Goal: Communication & Community: Participate in discussion

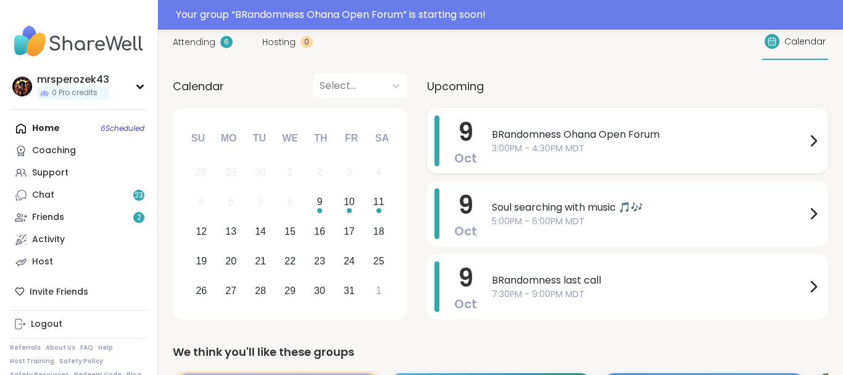
scroll to position [163, 0]
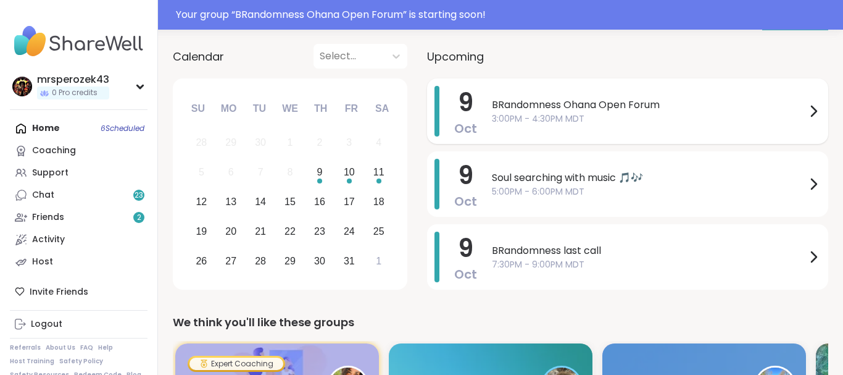
click at [582, 118] on span "3:00PM - 4:30PM MDT" at bounding box center [649, 118] width 314 height 13
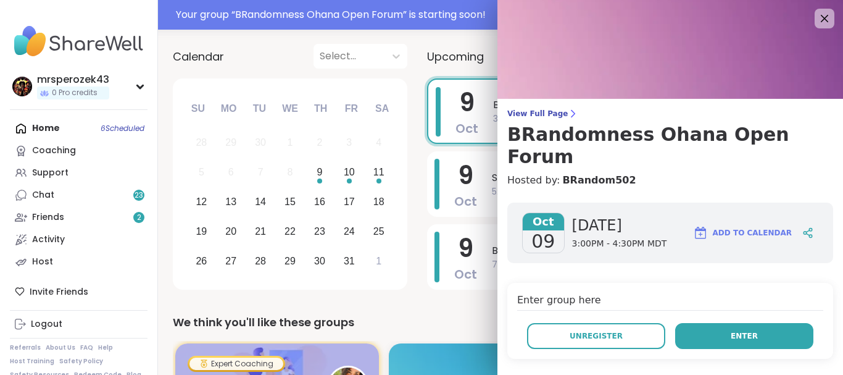
click at [699, 323] on button "Enter" at bounding box center [744, 336] width 138 height 26
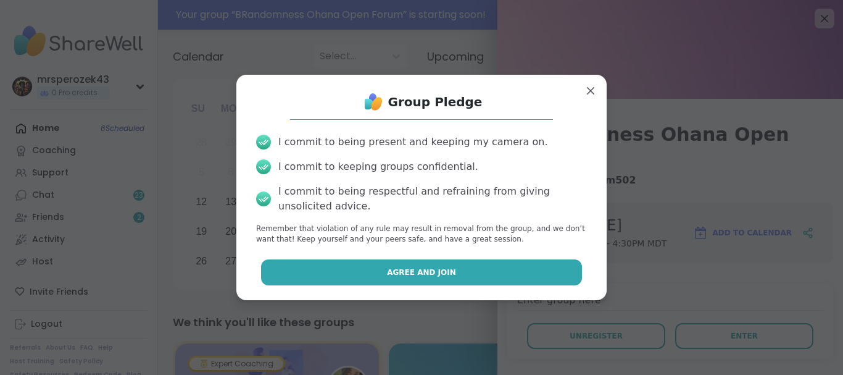
click at [538, 275] on button "Agree and Join" at bounding box center [422, 272] width 322 height 26
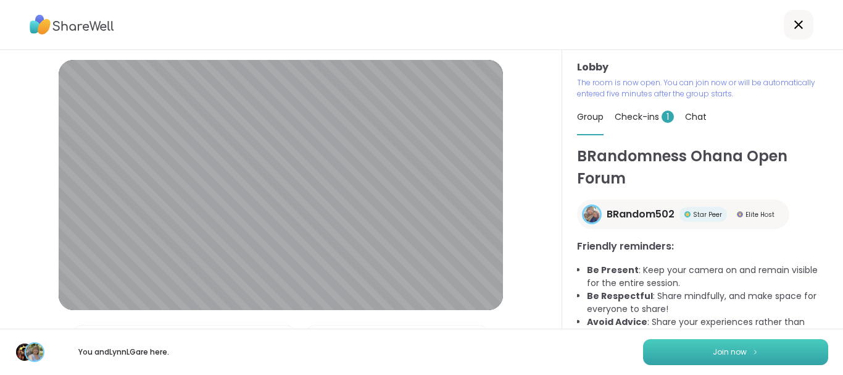
click at [659, 354] on button "Join now" at bounding box center [735, 352] width 185 height 26
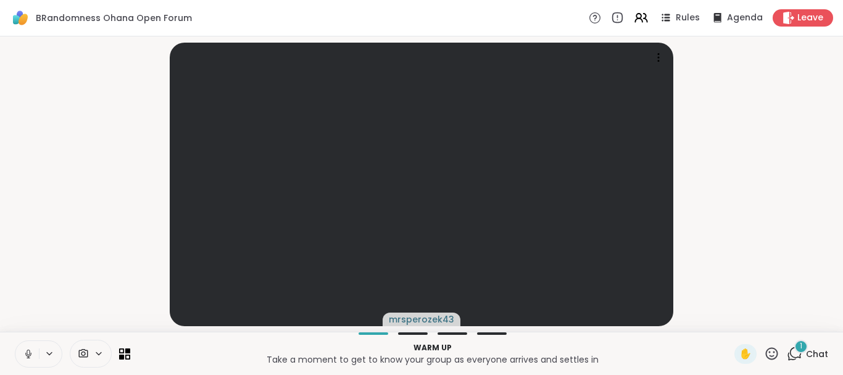
click at [27, 349] on icon at bounding box center [28, 353] width 11 height 11
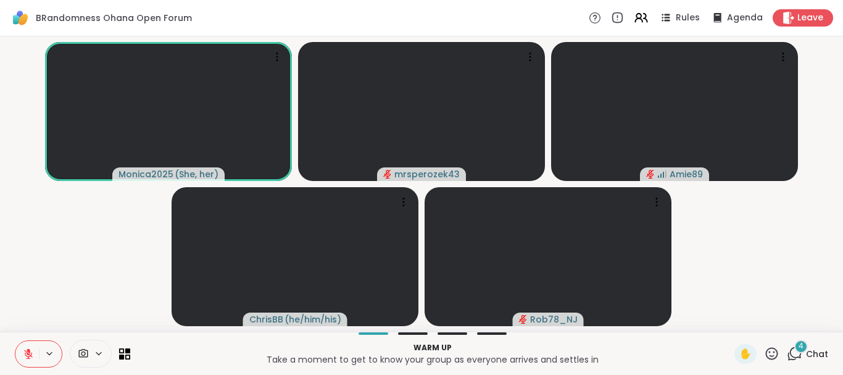
click at [27, 357] on icon at bounding box center [28, 353] width 11 height 11
drag, startPoint x: 27, startPoint y: 357, endPoint x: 40, endPoint y: 270, distance: 88.0
click at [40, 270] on div "BRandomness Ohana Open Forum Rules Agenda Leave Monica2025 ( She, her ) mrspero…" at bounding box center [421, 187] width 843 height 375
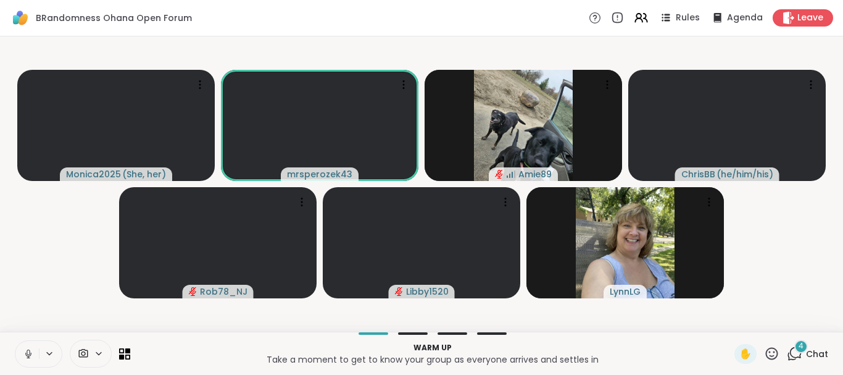
click at [26, 354] on icon at bounding box center [28, 354] width 6 height 4
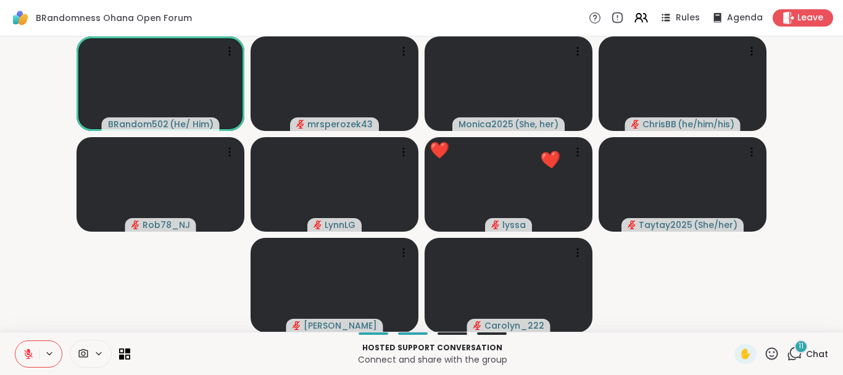
click at [25, 348] on icon at bounding box center [28, 353] width 11 height 11
click at [27, 348] on icon at bounding box center [28, 353] width 11 height 11
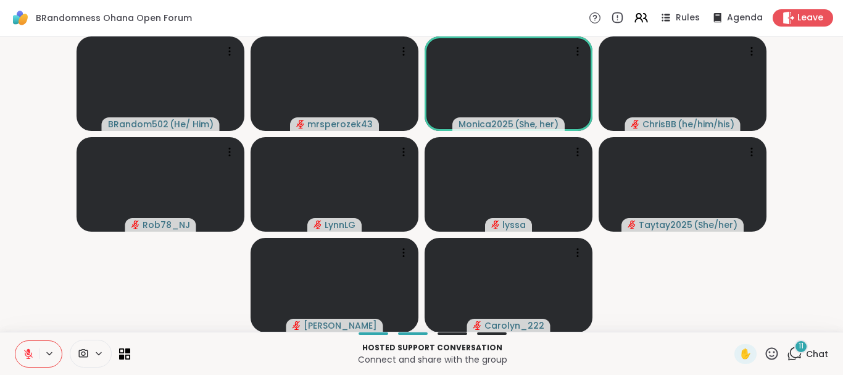
click at [30, 301] on video-player-container "BRandom502 ( He/ Him ) mrsperozek43 Monica2025 ( She, her ) ChrisBB ( he/him/hi…" at bounding box center [421, 183] width 828 height 285
click at [799, 342] on div "11" at bounding box center [801, 347] width 14 height 14
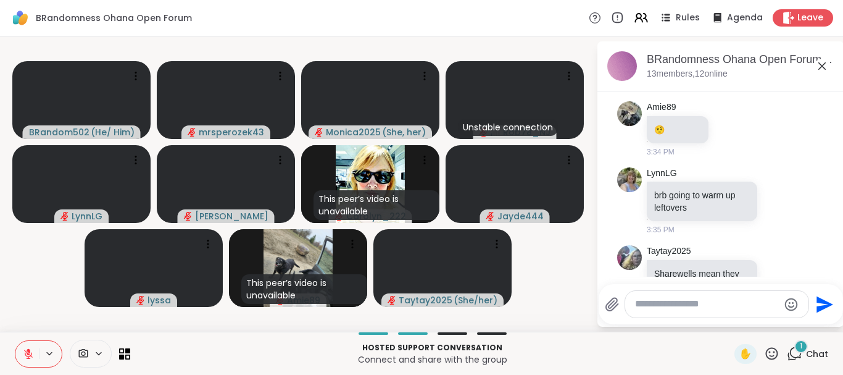
scroll to position [4771, 0]
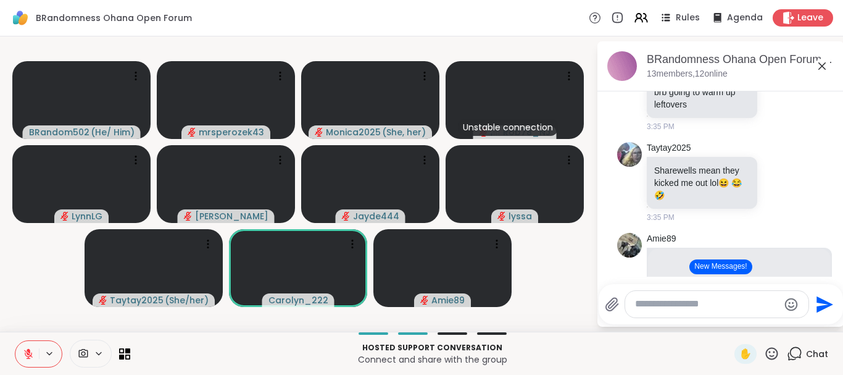
click at [749, 269] on button "New Messages!" at bounding box center [721, 266] width 62 height 15
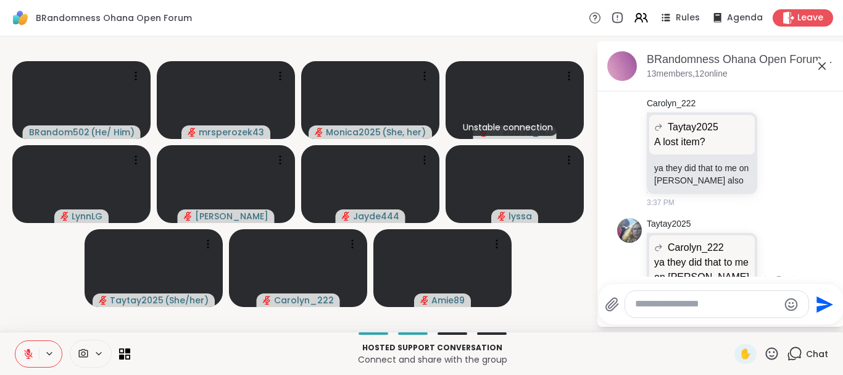
scroll to position [5232, 0]
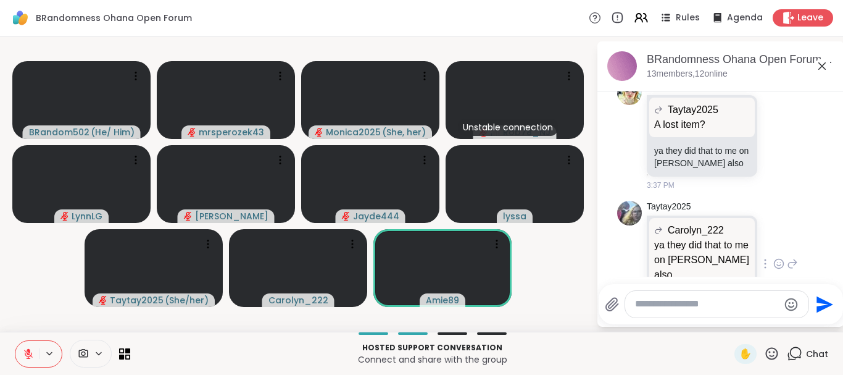
click at [790, 228] on div "Taytay2025 Carolyn_222 ya they did that to me on NYE also ya they did that to m…" at bounding box center [722, 265] width 151 height 128
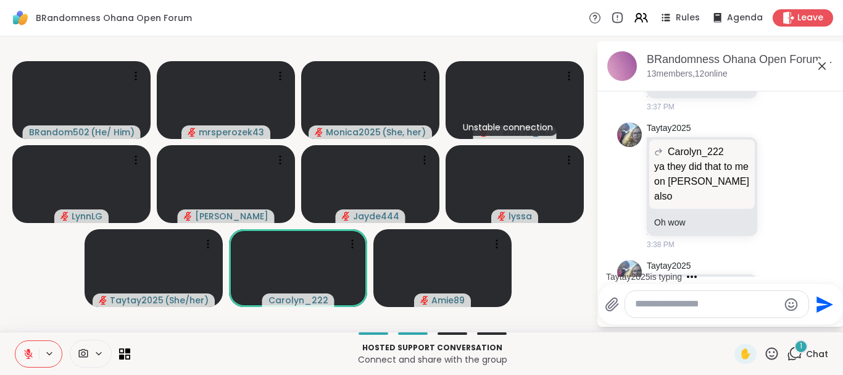
scroll to position [5388, 0]
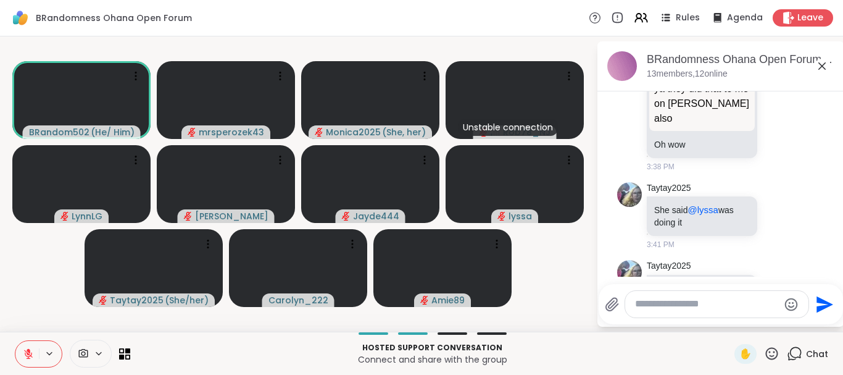
click at [653, 301] on textarea "Type your message" at bounding box center [707, 304] width 144 height 13
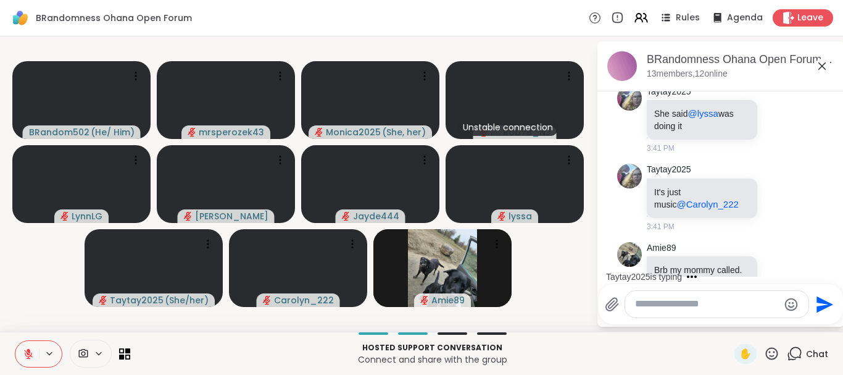
scroll to position [5606, 0]
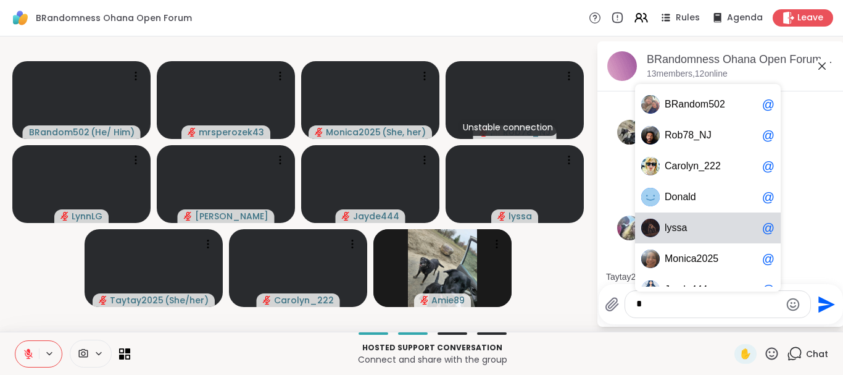
click at [669, 231] on span "y" at bounding box center [669, 228] width 5 height 12
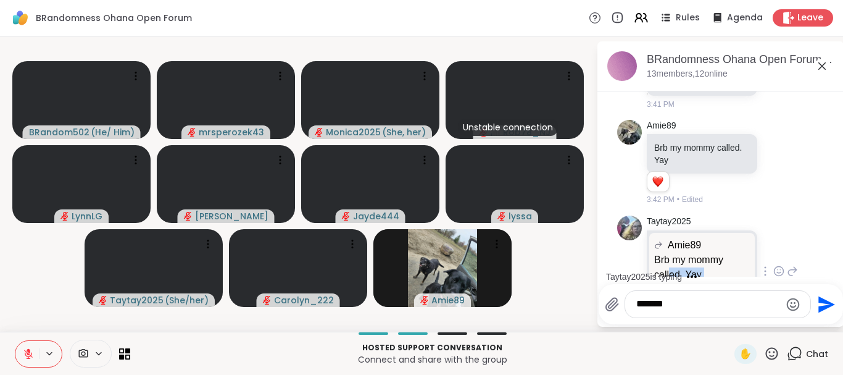
drag, startPoint x: 669, startPoint y: 231, endPoint x: 669, endPoint y: 225, distance: 6.8
click at [669, 230] on div "Amie89 Brb my mommy called. Yay Brb my mommy called. Yay Yayyyy" at bounding box center [702, 272] width 111 height 84
click at [683, 302] on textarea "******" at bounding box center [708, 304] width 144 height 13
type textarea "**********"
click at [819, 301] on icon "Send" at bounding box center [827, 304] width 17 height 17
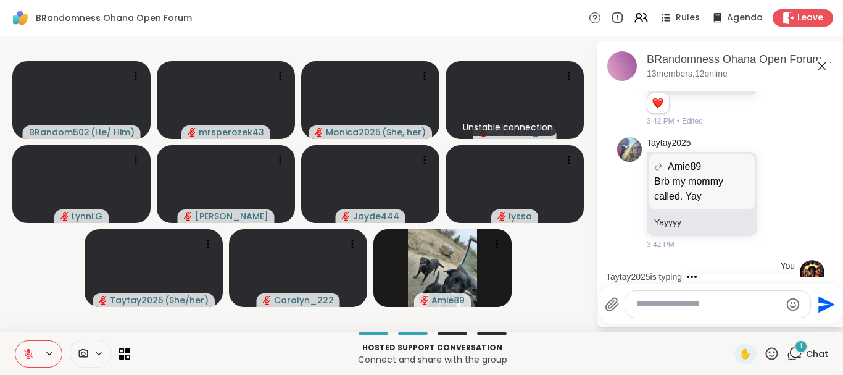
scroll to position [5812, 0]
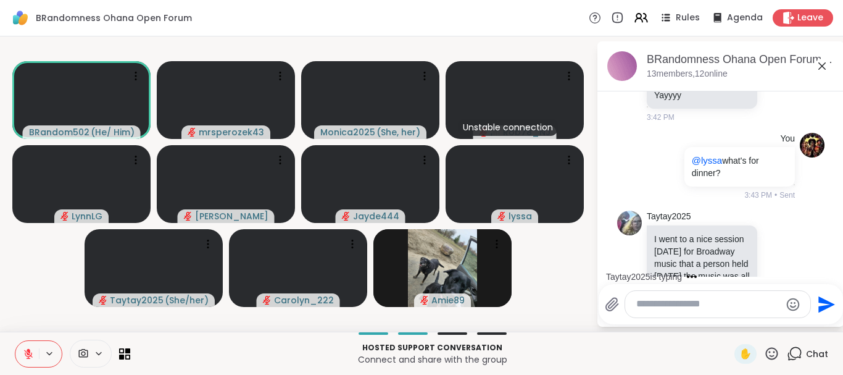
click at [819, 64] on icon at bounding box center [822, 66] width 15 height 15
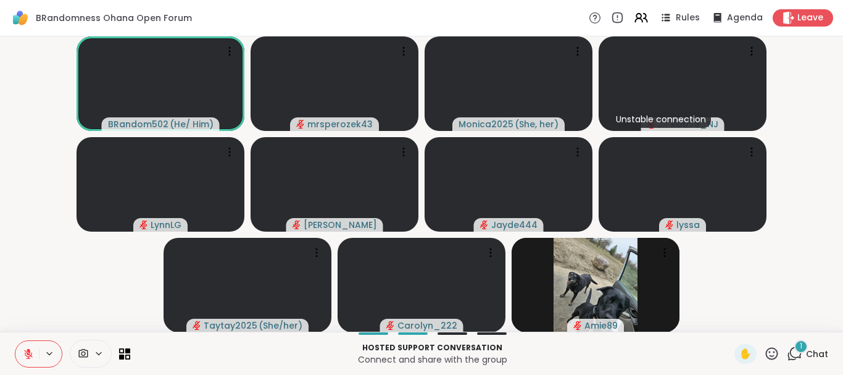
click at [799, 346] on div "1" at bounding box center [801, 347] width 14 height 14
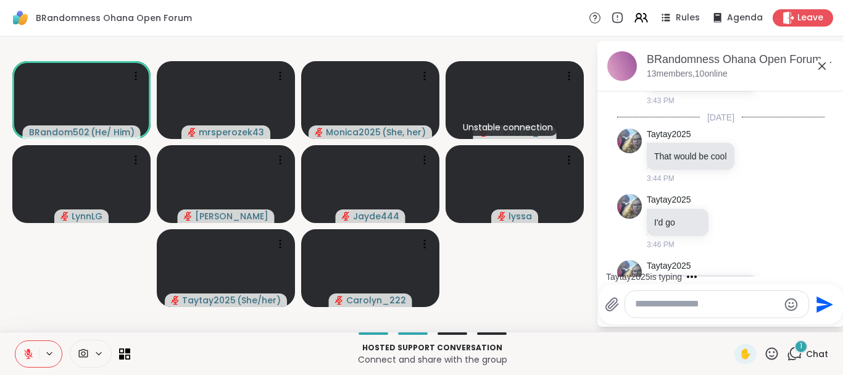
scroll to position [6071, 0]
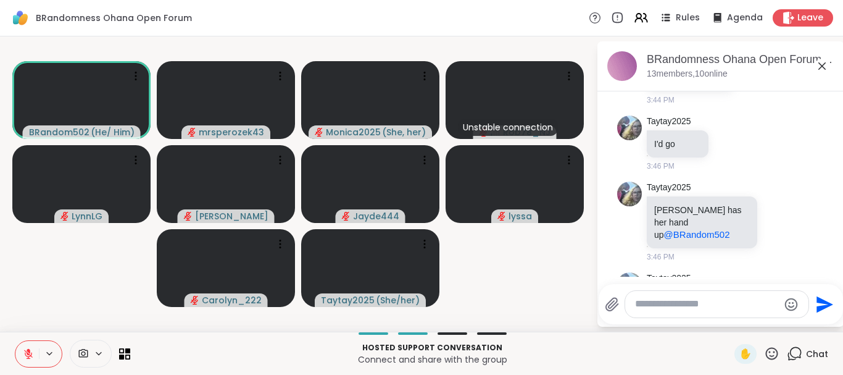
click at [642, 302] on textarea "Type your message" at bounding box center [707, 304] width 144 height 13
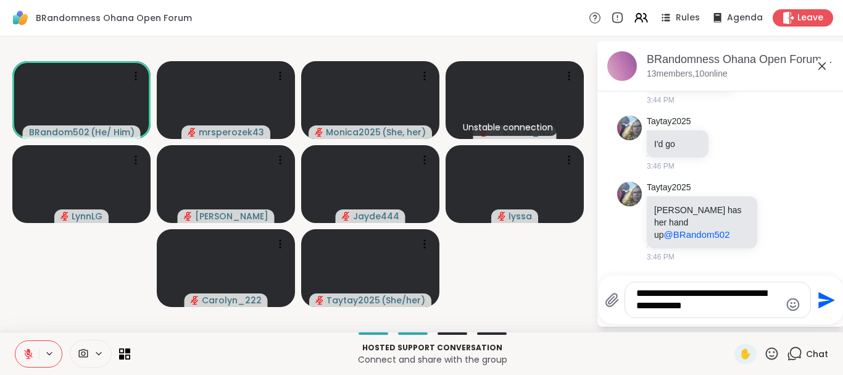
type textarea "**********"
click at [821, 295] on icon "Send" at bounding box center [827, 299] width 17 height 17
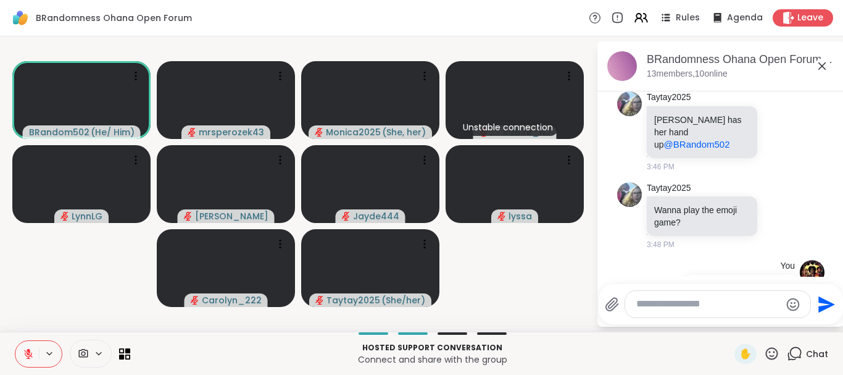
scroll to position [6179, 0]
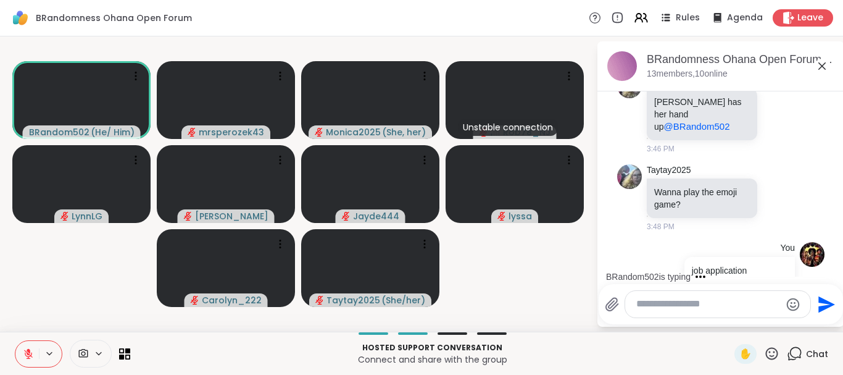
click at [821, 66] on icon at bounding box center [822, 66] width 15 height 15
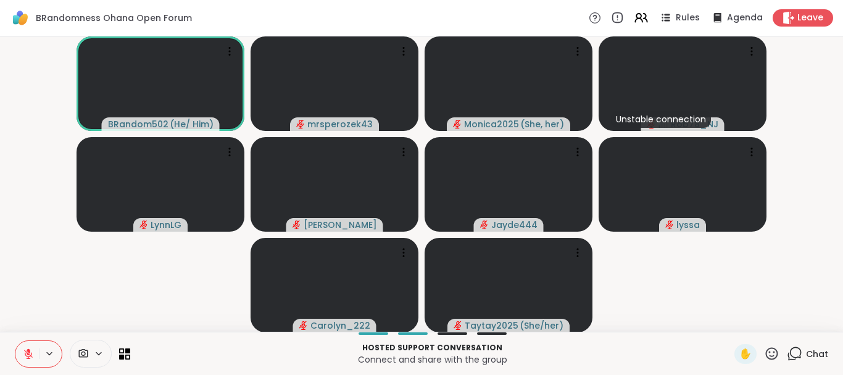
click at [798, 351] on icon at bounding box center [794, 353] width 15 height 15
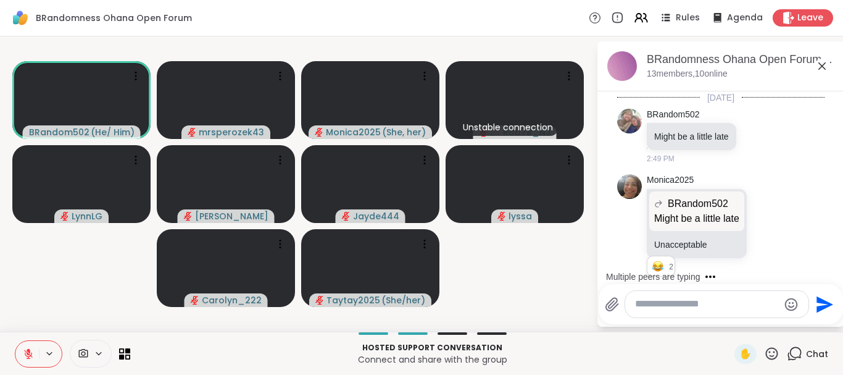
scroll to position [6166, 0]
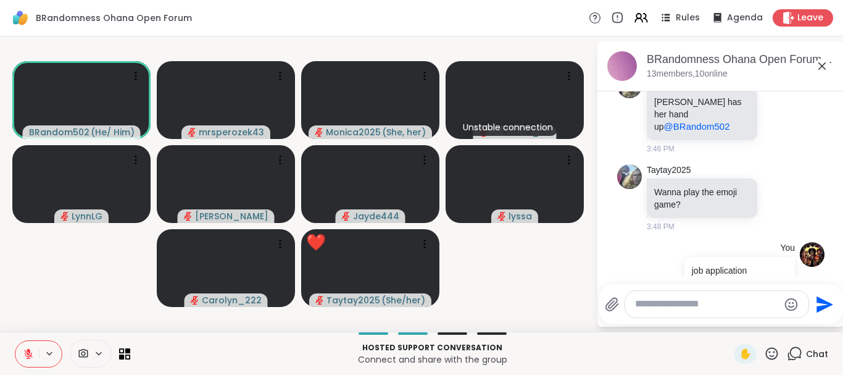
click at [820, 61] on icon at bounding box center [822, 66] width 15 height 15
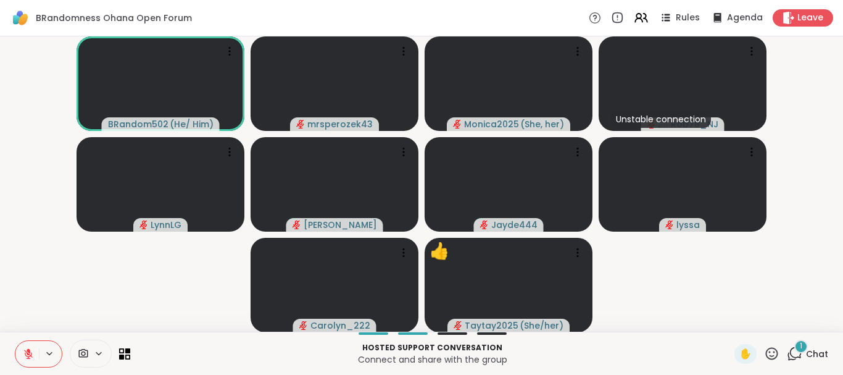
click at [799, 347] on div "1" at bounding box center [801, 347] width 14 height 14
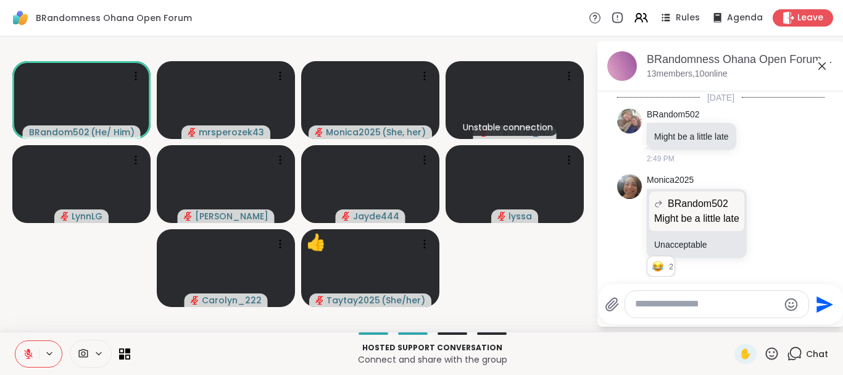
scroll to position [6345, 0]
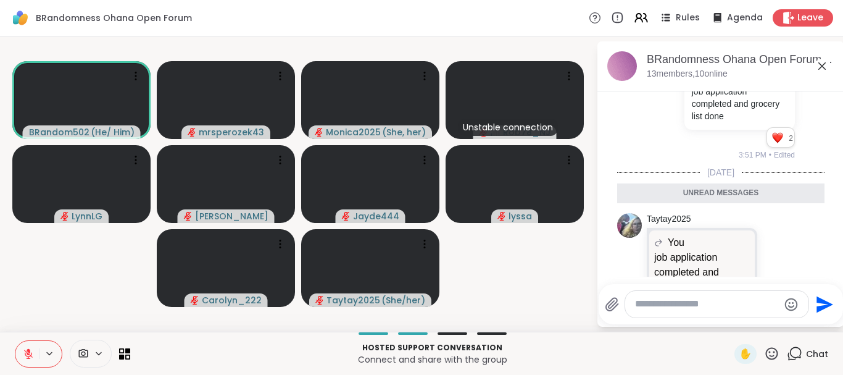
click at [821, 64] on icon at bounding box center [822, 65] width 7 height 7
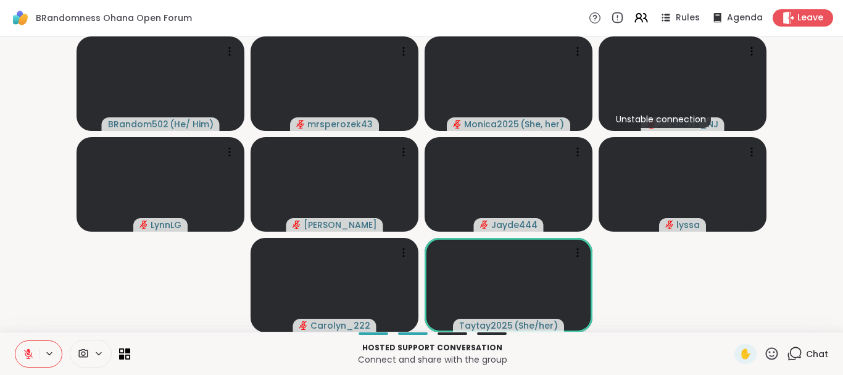
click at [821, 64] on video-player-container "BRandom502 ( He/ Him ) mrsperozek43 Monica2025 ( She, her ) Unstable connection…" at bounding box center [421, 183] width 828 height 285
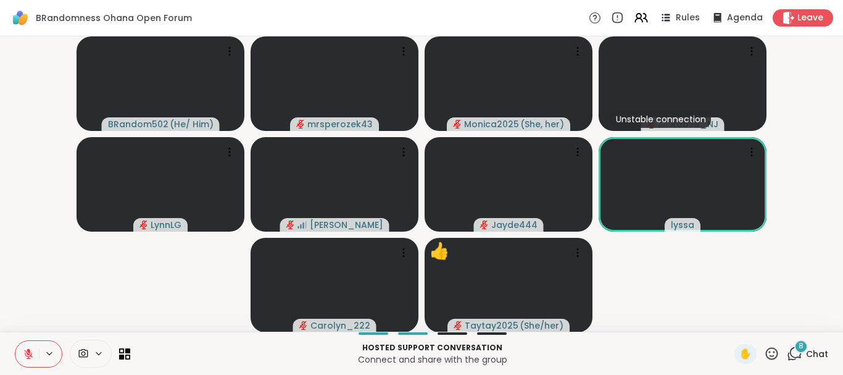
click at [800, 341] on span "8" at bounding box center [801, 346] width 5 height 10
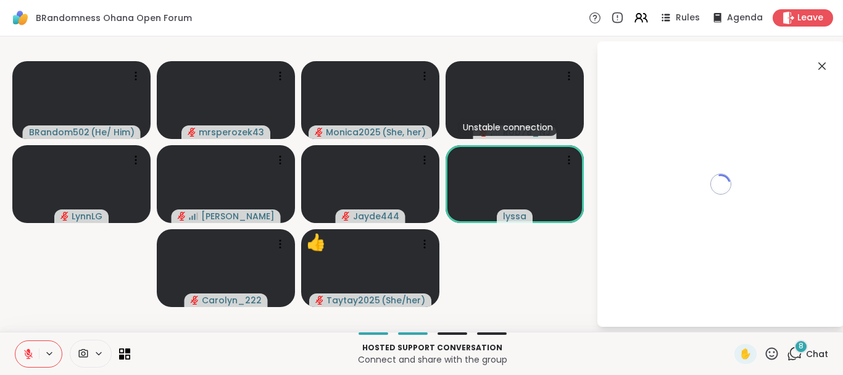
click at [800, 341] on span "8" at bounding box center [801, 346] width 5 height 10
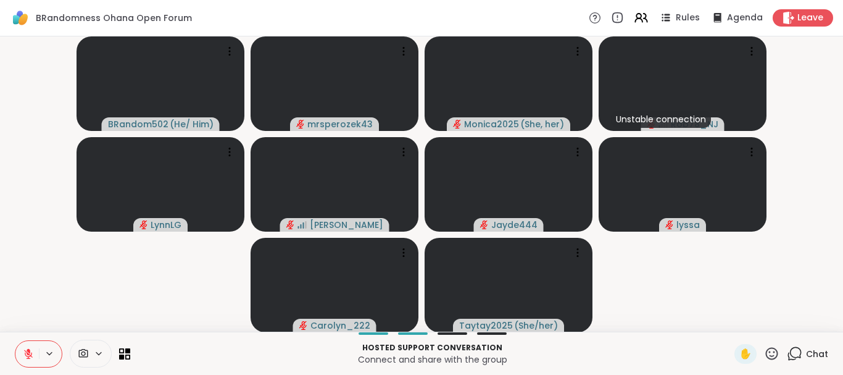
click at [800, 341] on div "Hosted support conversation Connect and share with the group ✋ Chat" at bounding box center [421, 353] width 843 height 43
click at [798, 349] on icon at bounding box center [794, 353] width 15 height 15
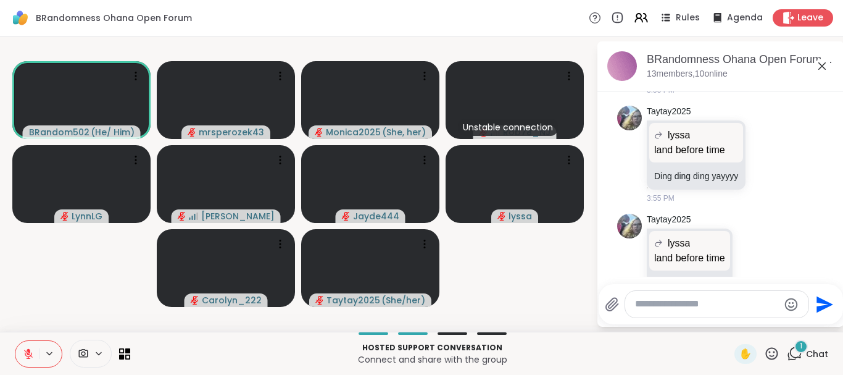
scroll to position [7595, 0]
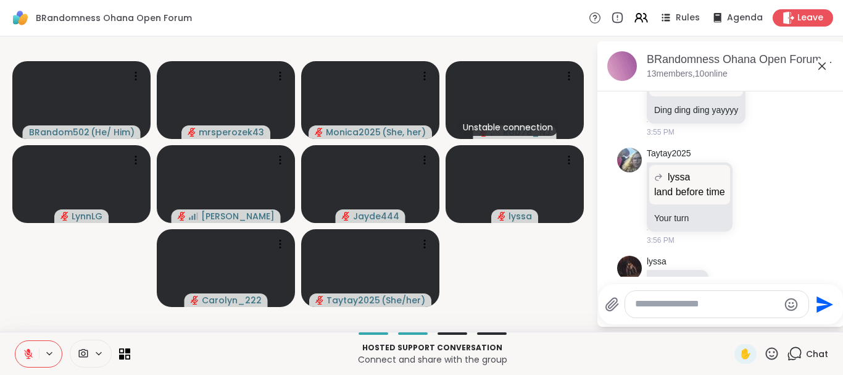
click at [27, 345] on button at bounding box center [26, 354] width 23 height 26
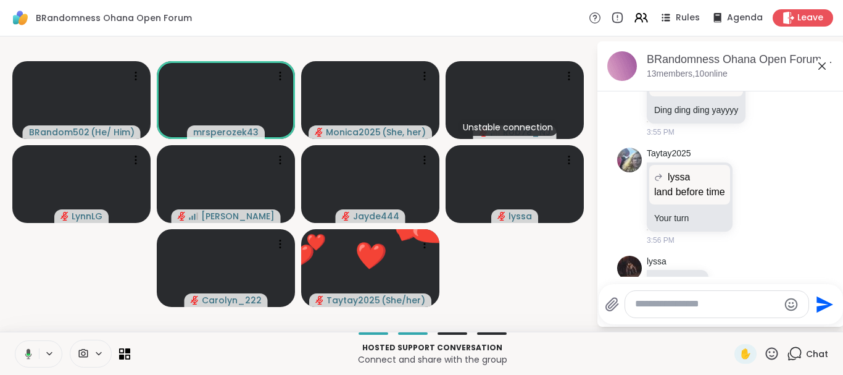
click at [27, 349] on icon at bounding box center [26, 353] width 11 height 11
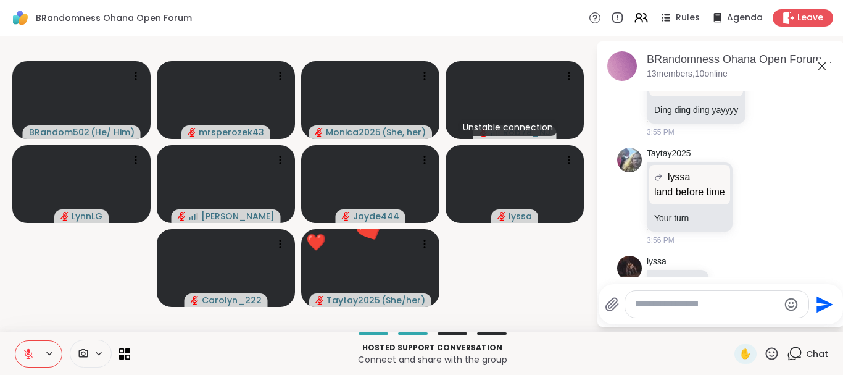
scroll to position [7612, 0]
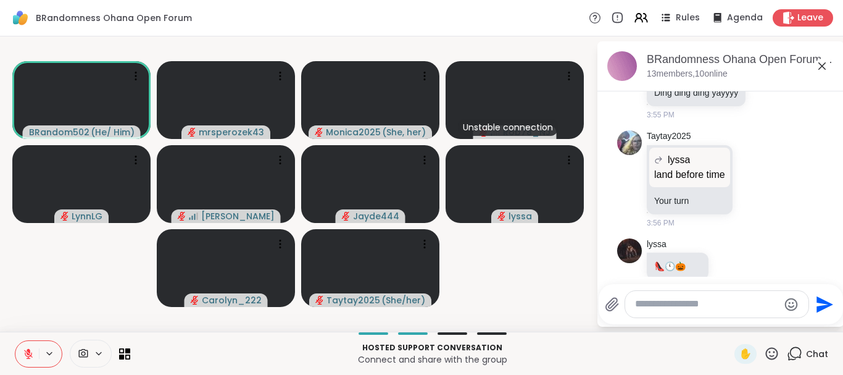
click at [69, 297] on video-player-container "BRandom502 ( He/ Him ) mrsperozek43 Monica2025 ( She, her ) Unstable connection…" at bounding box center [298, 183] width 582 height 285
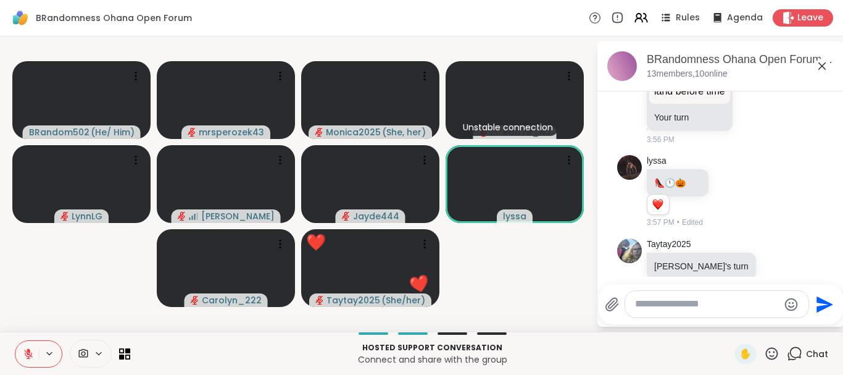
click at [663, 313] on div at bounding box center [716, 304] width 183 height 27
click at [658, 303] on textarea "Type your message" at bounding box center [707, 304] width 144 height 13
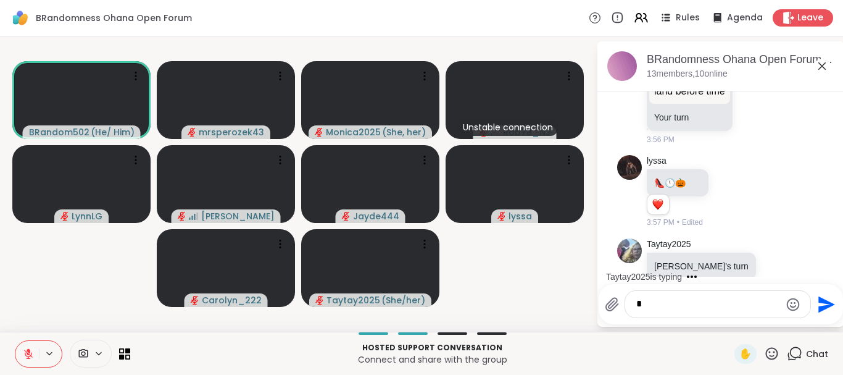
scroll to position [7762, 0]
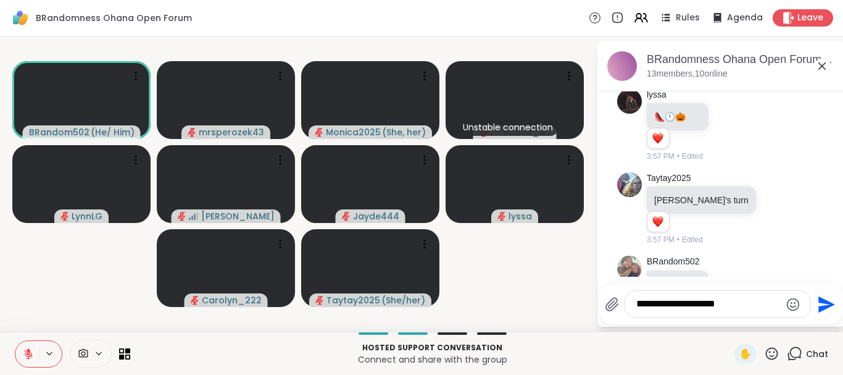
type textarea "**********"
click at [822, 300] on icon "Send" at bounding box center [827, 304] width 17 height 17
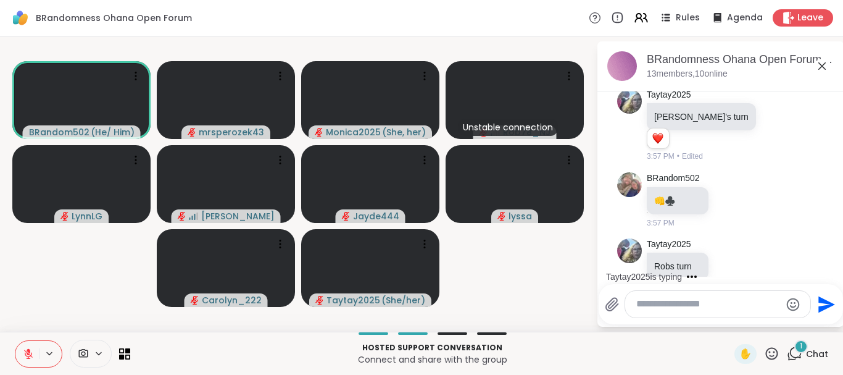
scroll to position [7953, 0]
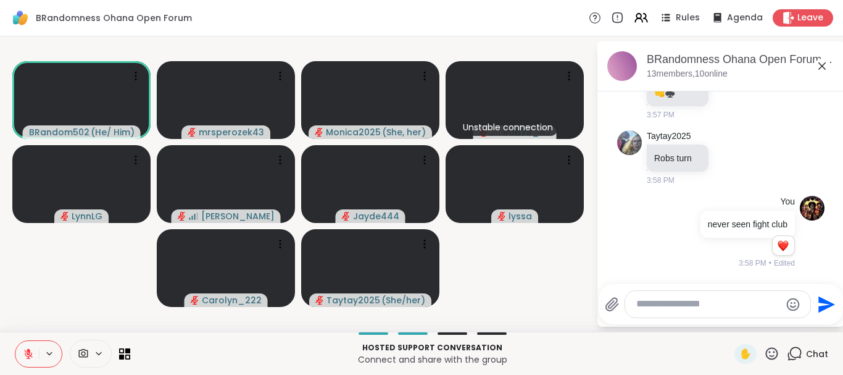
click at [819, 62] on icon at bounding box center [822, 66] width 15 height 15
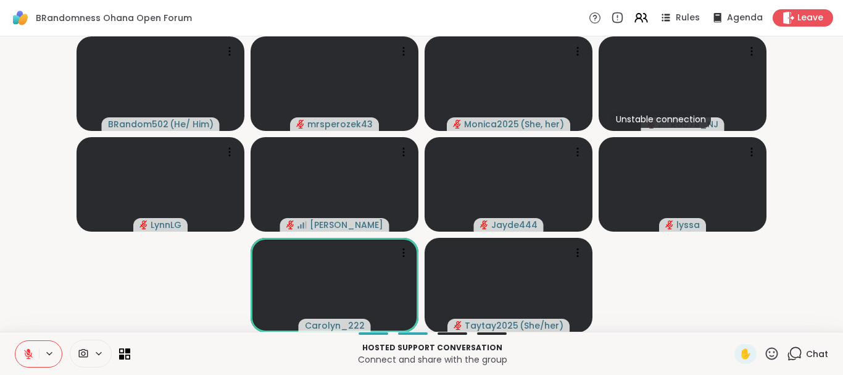
click at [797, 349] on icon at bounding box center [794, 353] width 15 height 15
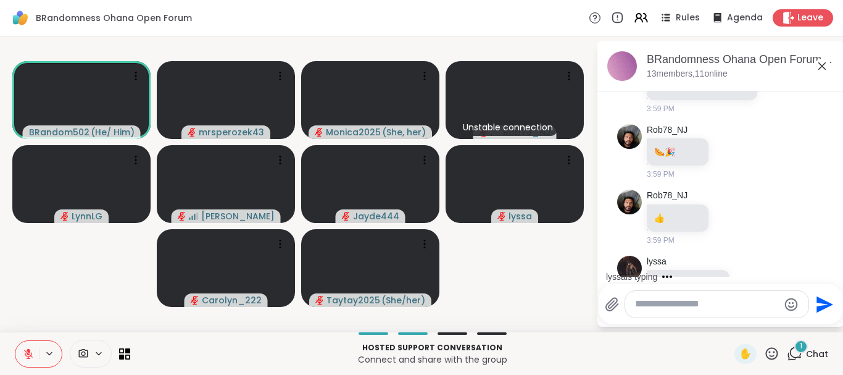
scroll to position [8360, 0]
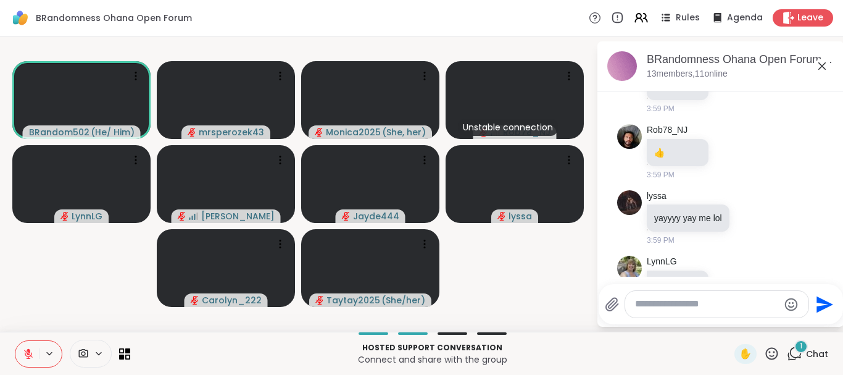
click at [801, 348] on span "1" at bounding box center [801, 346] width 2 height 10
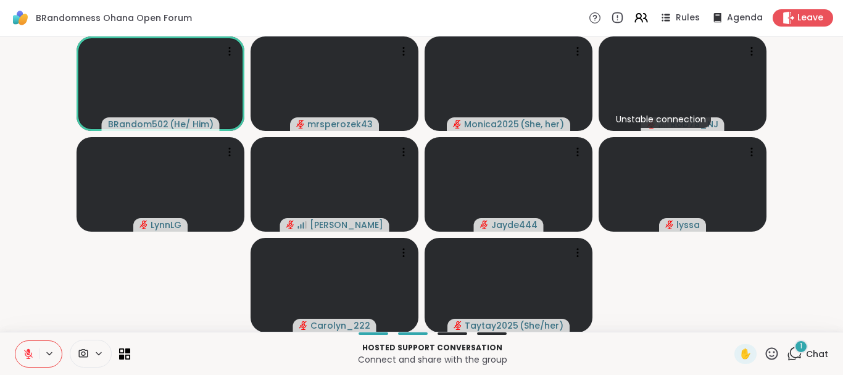
click at [801, 342] on span "1" at bounding box center [801, 346] width 2 height 10
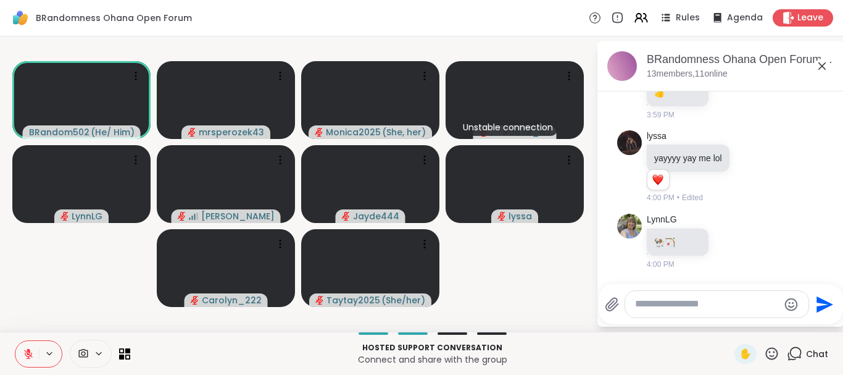
scroll to position [8425, 0]
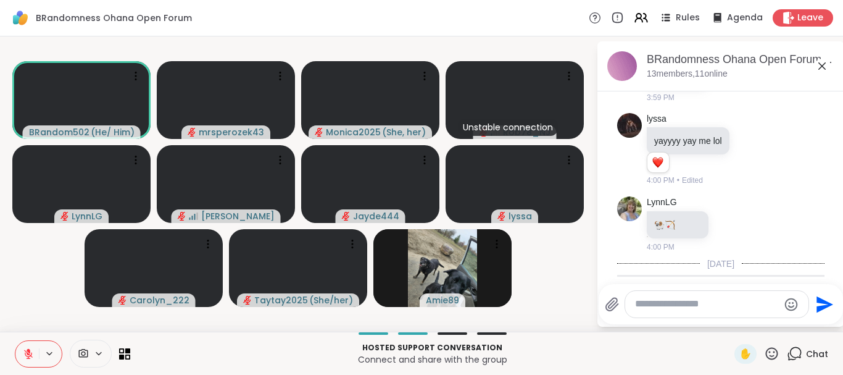
click at [772, 350] on icon at bounding box center [771, 353] width 15 height 15
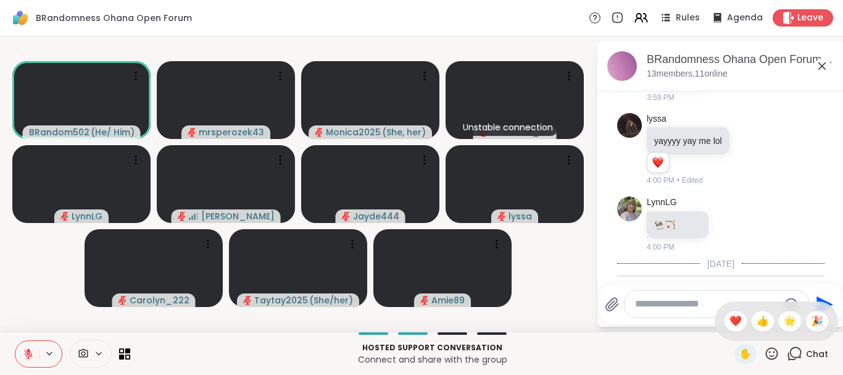
click at [701, 357] on p "Connect and share with the group" at bounding box center [433, 359] width 590 height 12
click at [788, 302] on icon "Emoji picker" at bounding box center [791, 304] width 15 height 15
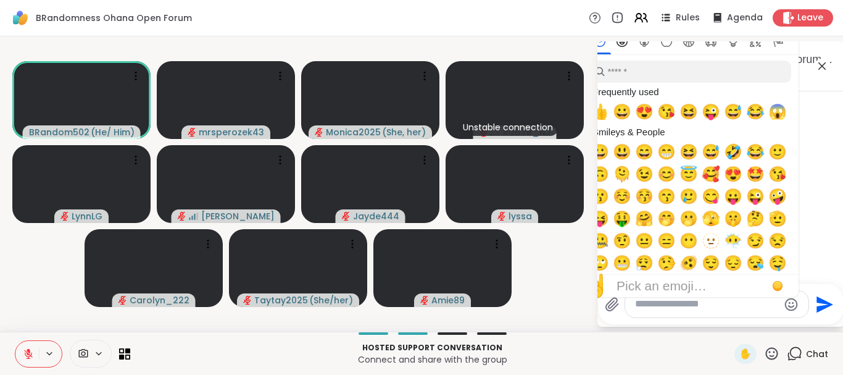
click at [624, 43] on icon "Smileys & People" at bounding box center [622, 42] width 6 height 6
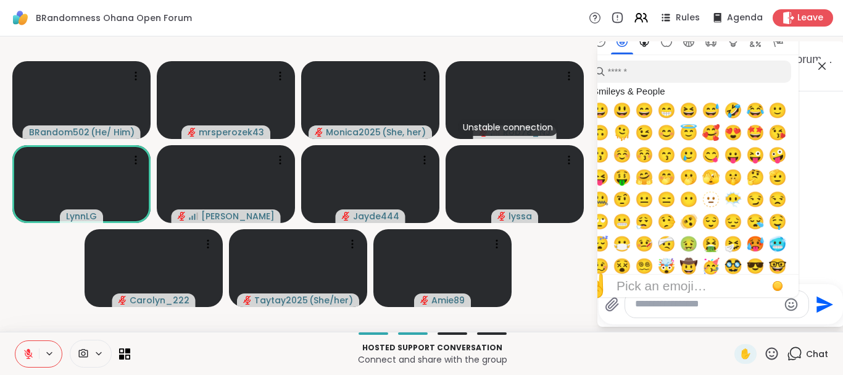
click at [644, 43] on icon "Animals & Nature" at bounding box center [644, 41] width 11 height 11
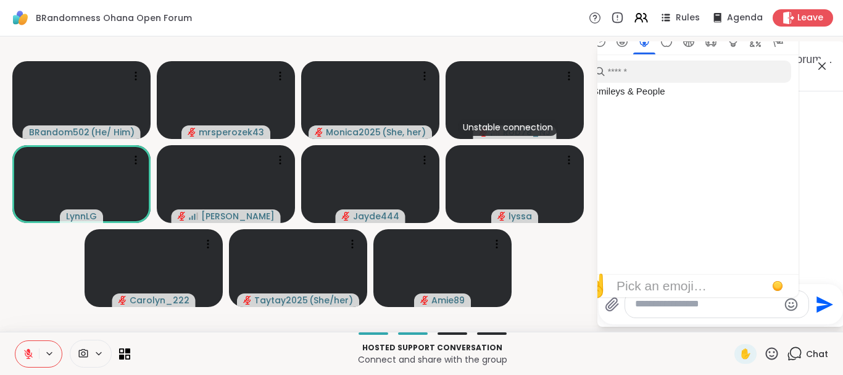
scroll to position [1371, 0]
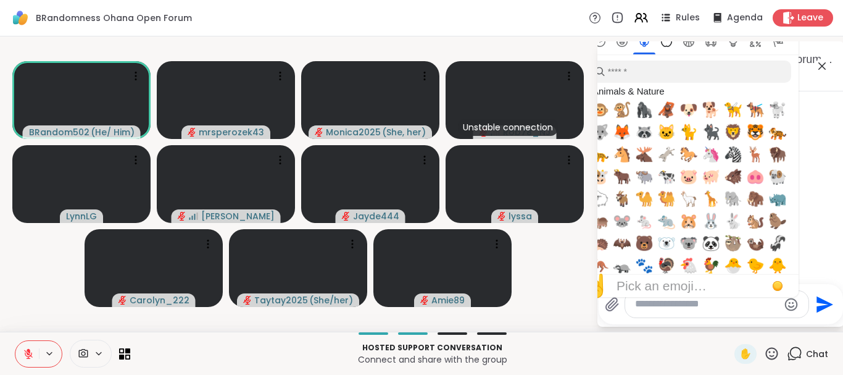
click at [662, 43] on icon "Food & Drink" at bounding box center [666, 41] width 11 height 11
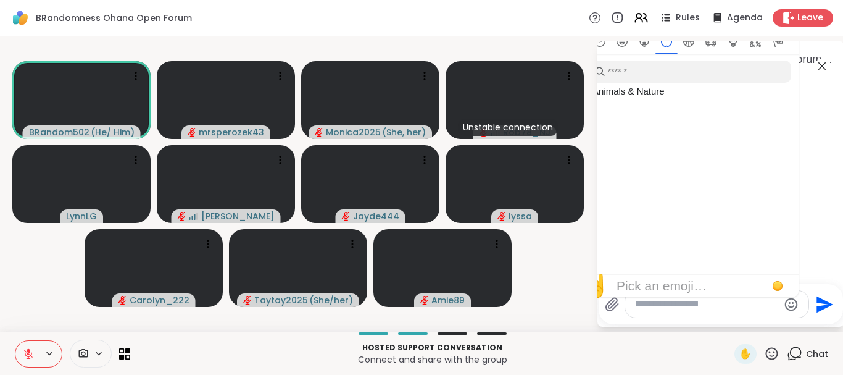
scroll to position [1767, 0]
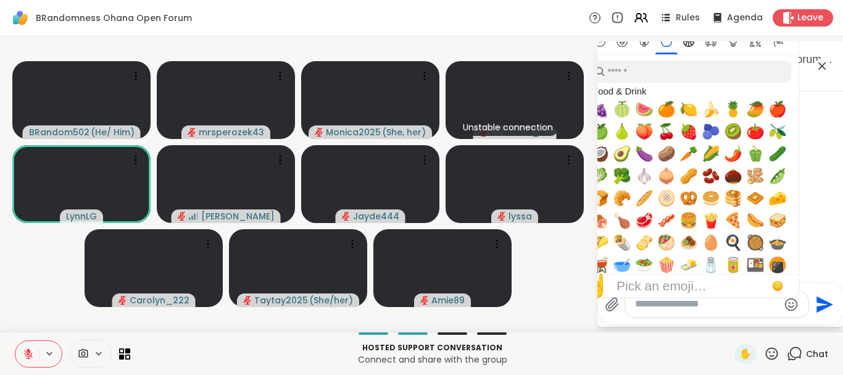
click at [683, 44] on icon "Activity" at bounding box center [688, 41] width 11 height 11
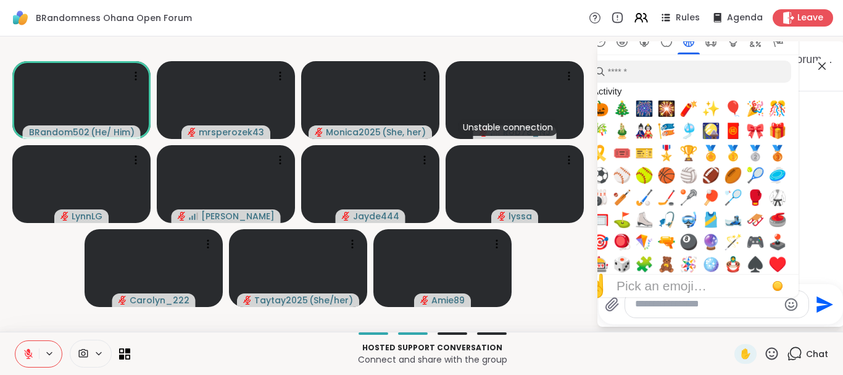
scroll to position [8491, 0]
click at [709, 44] on icon "Travel & Places" at bounding box center [711, 42] width 11 height 10
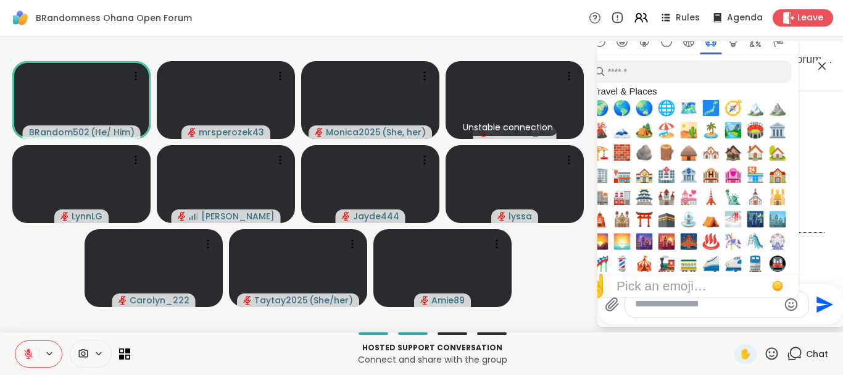
scroll to position [8509, 0]
click at [733, 44] on icon "Objects" at bounding box center [733, 41] width 8 height 11
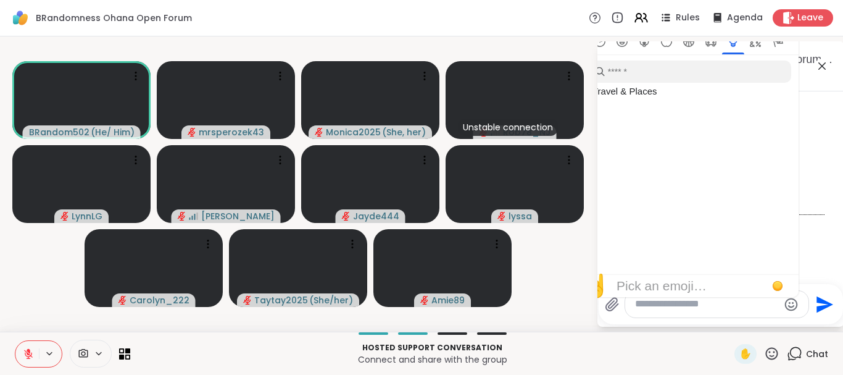
scroll to position [2934, 0]
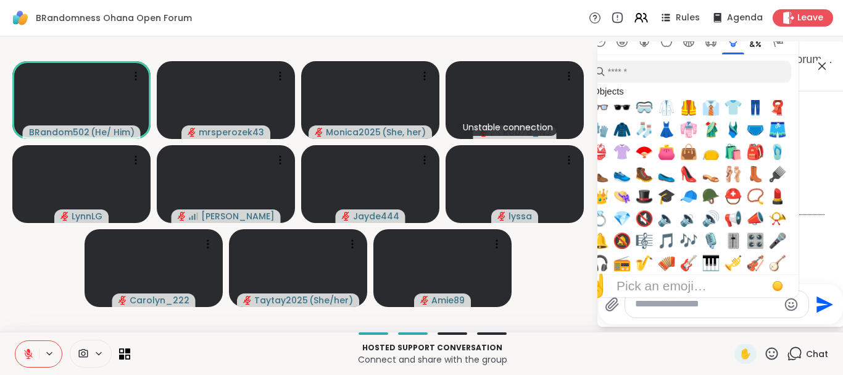
click at [752, 42] on icon "Symbols" at bounding box center [755, 41] width 11 height 11
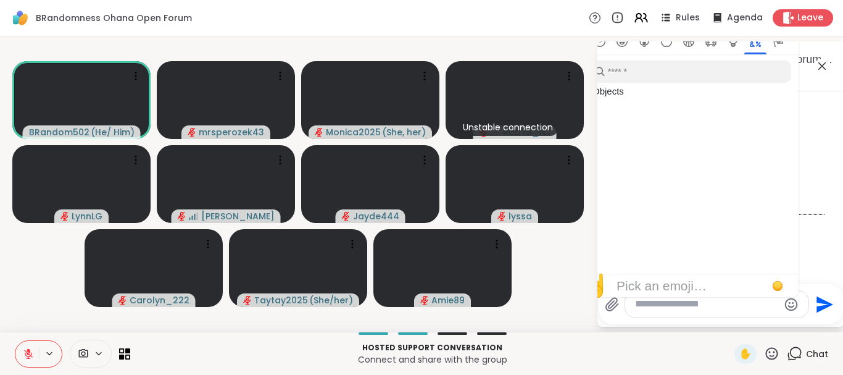
scroll to position [3597, 0]
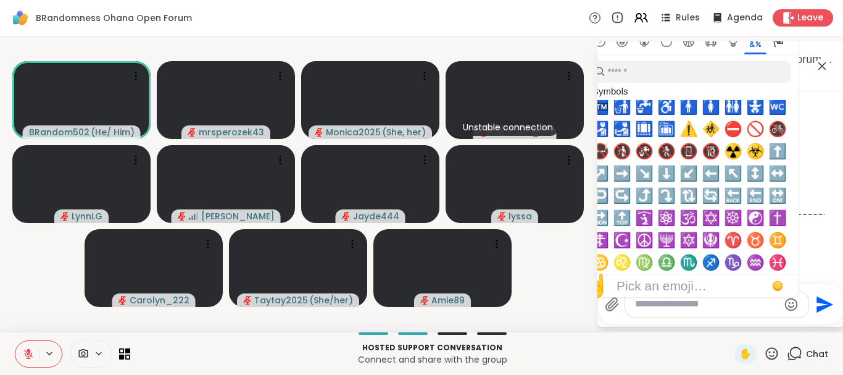
click at [777, 43] on icon "Flags" at bounding box center [777, 41] width 11 height 11
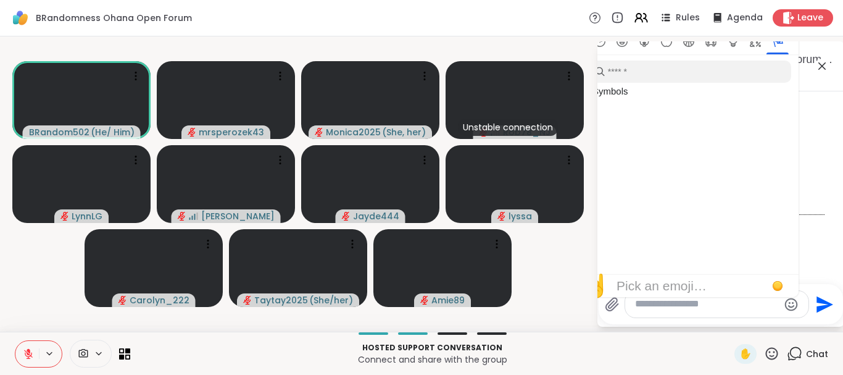
scroll to position [4171, 0]
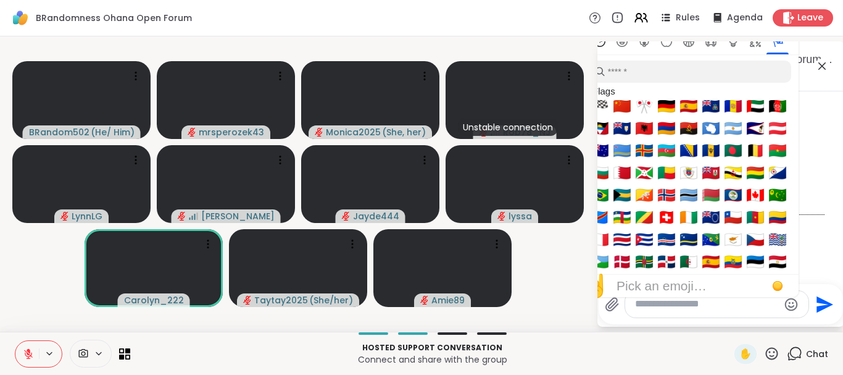
click at [602, 42] on icon "Frequently used" at bounding box center [599, 41] width 11 height 11
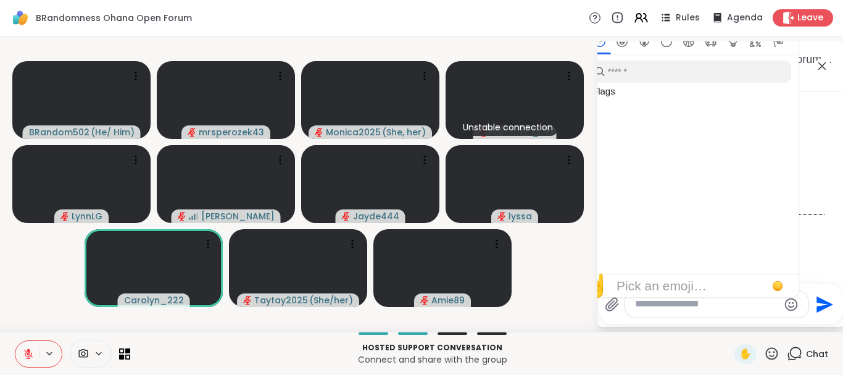
scroll to position [0, 0]
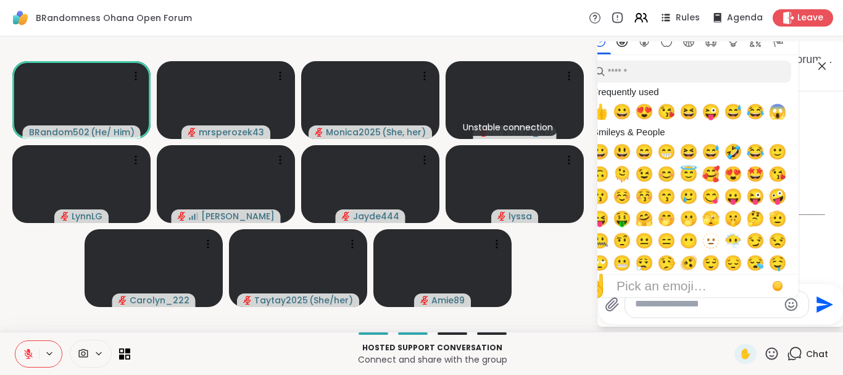
click at [619, 43] on icon "Smileys & People" at bounding box center [622, 41] width 11 height 11
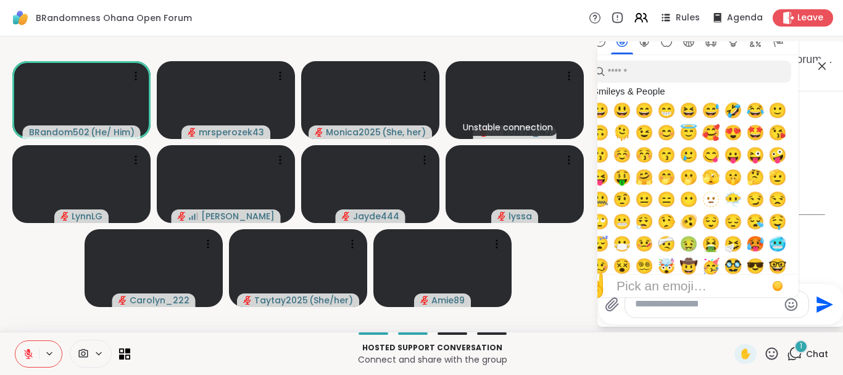
scroll to position [8575, 0]
click at [645, 43] on icon "Animals & Nature" at bounding box center [644, 41] width 11 height 11
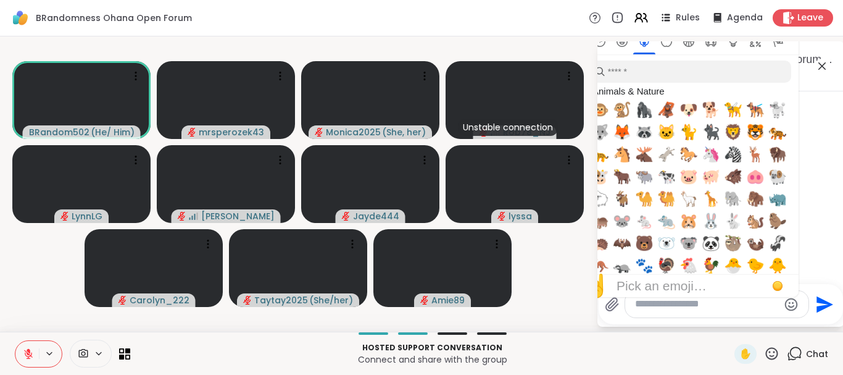
scroll to position [8658, 0]
click at [664, 43] on icon "Food & Drink" at bounding box center [666, 41] width 11 height 11
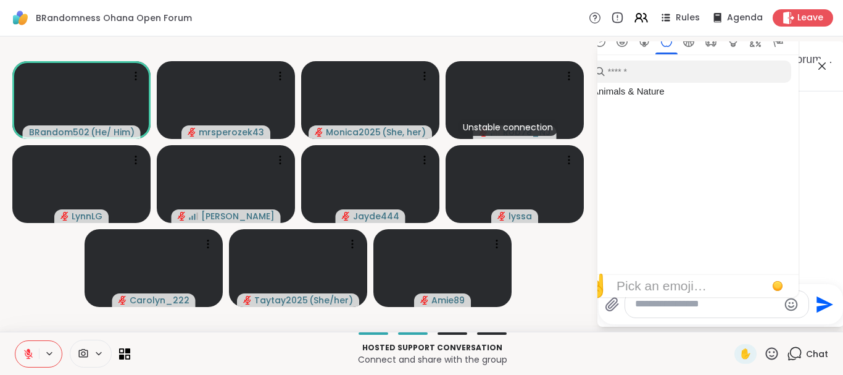
scroll to position [1767, 0]
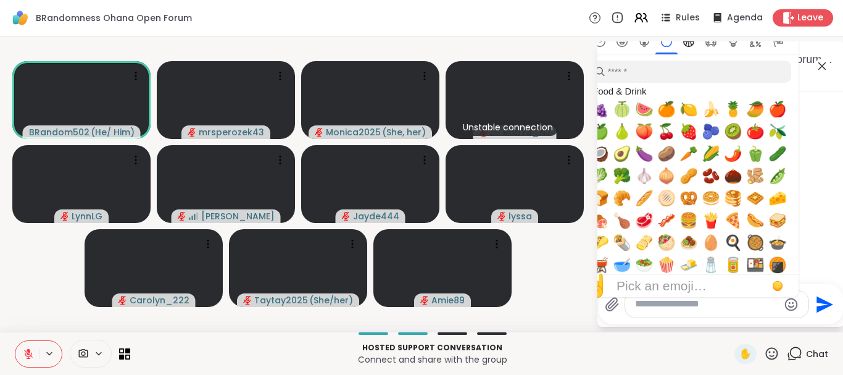
click at [684, 43] on icon "Activity" at bounding box center [688, 41] width 11 height 11
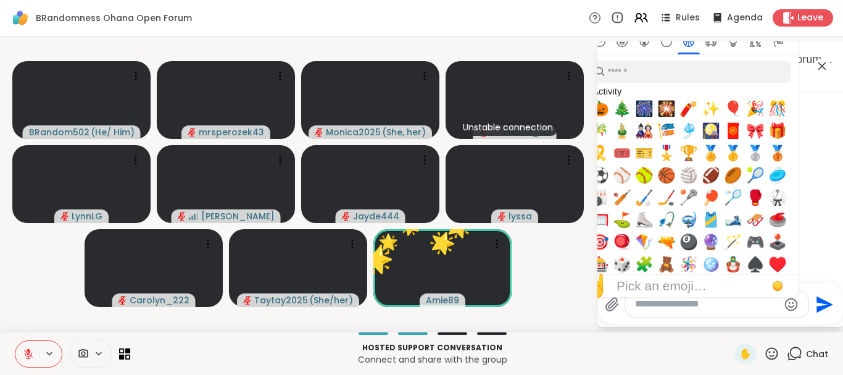
click at [688, 43] on icon "Activity" at bounding box center [688, 41] width 11 height 11
click at [712, 43] on icon "Travel & Places" at bounding box center [711, 41] width 11 height 11
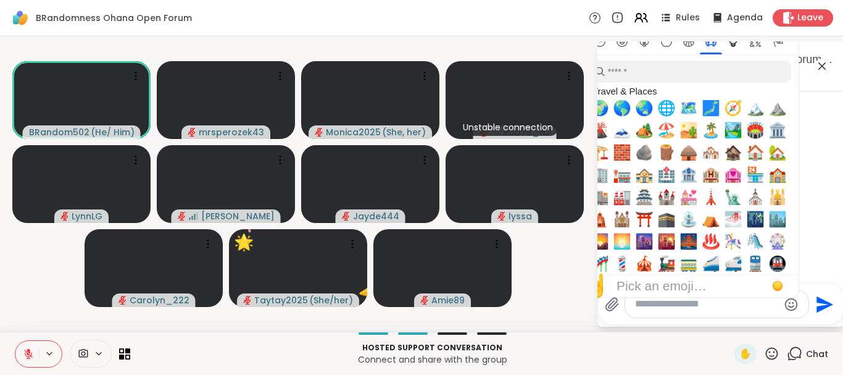
click at [734, 46] on icon "Objects" at bounding box center [733, 41] width 11 height 11
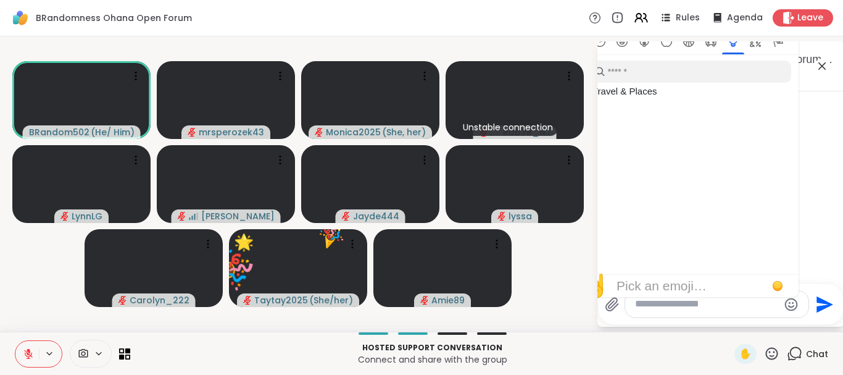
scroll to position [2934, 0]
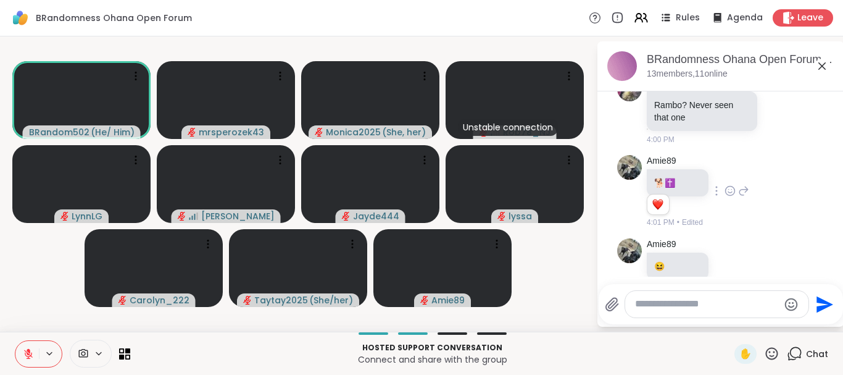
click at [812, 150] on div "Amie89 🐕 ✝️ 1 1 4:01 PM • Edited" at bounding box center [720, 191] width 207 height 83
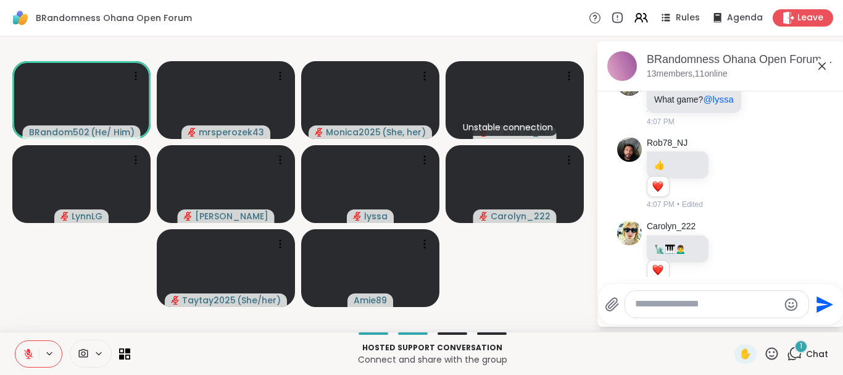
scroll to position [10703, 0]
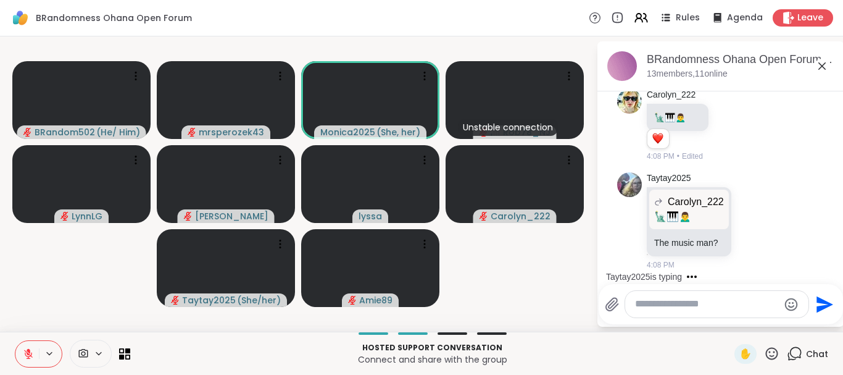
scroll to position [10835, 0]
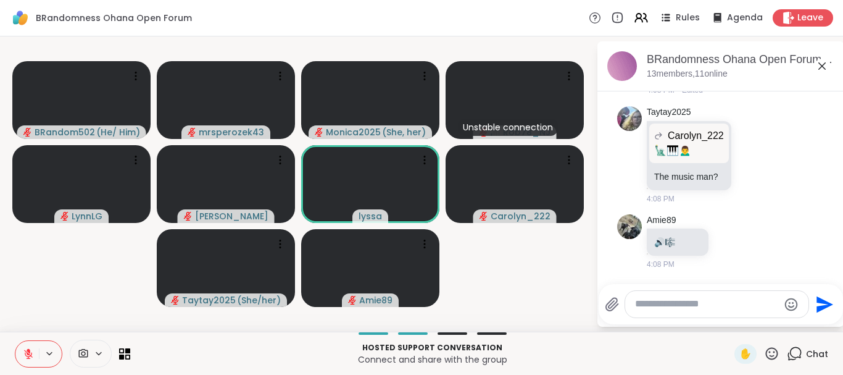
click at [664, 302] on textarea "Type your message" at bounding box center [707, 304] width 144 height 13
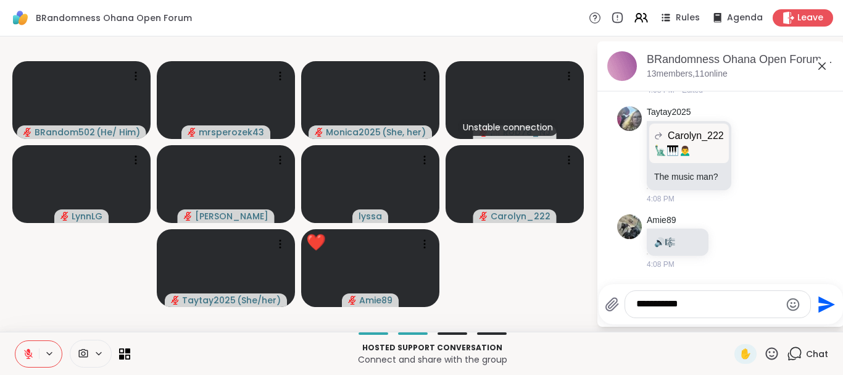
type textarea "**********"
click at [822, 298] on icon "Send" at bounding box center [825, 304] width 20 height 20
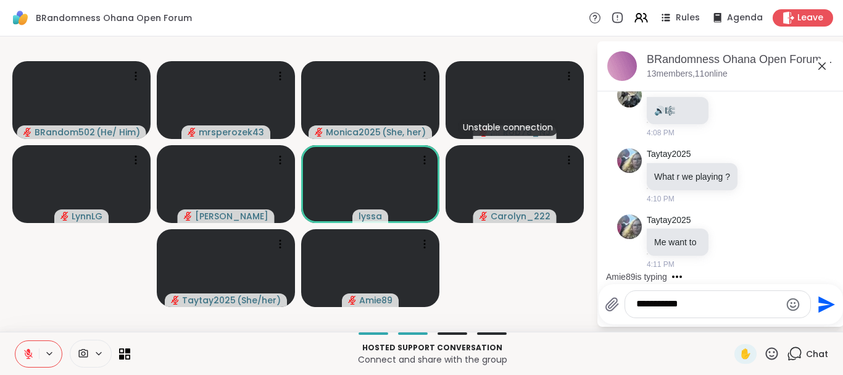
scroll to position [11074, 0]
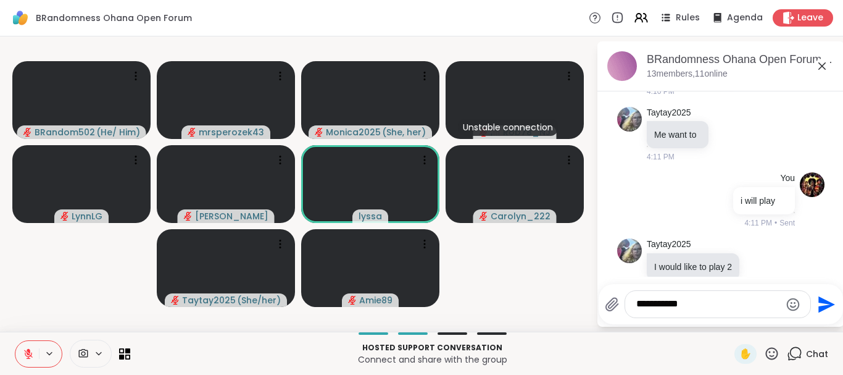
click at [28, 349] on icon at bounding box center [28, 353] width 11 height 11
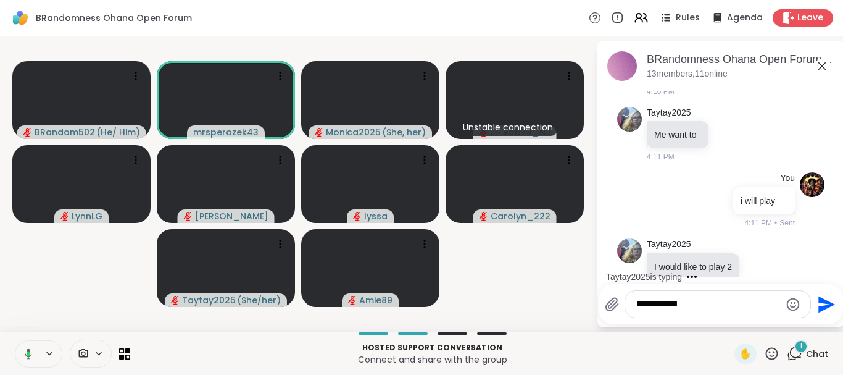
scroll to position [11197, 0]
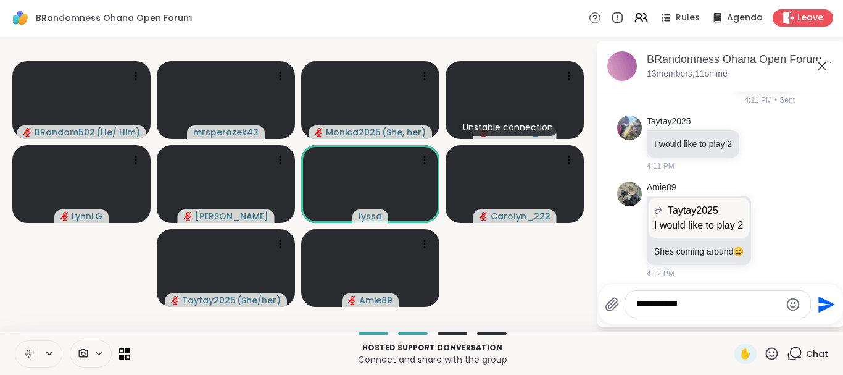
click at [25, 354] on icon at bounding box center [28, 353] width 11 height 11
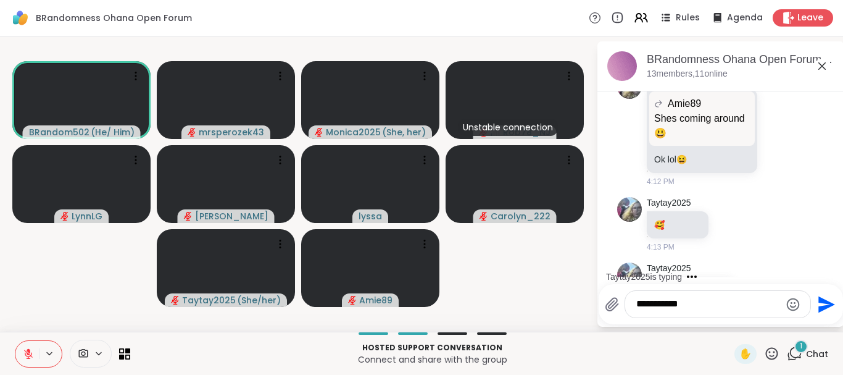
scroll to position [11490, 0]
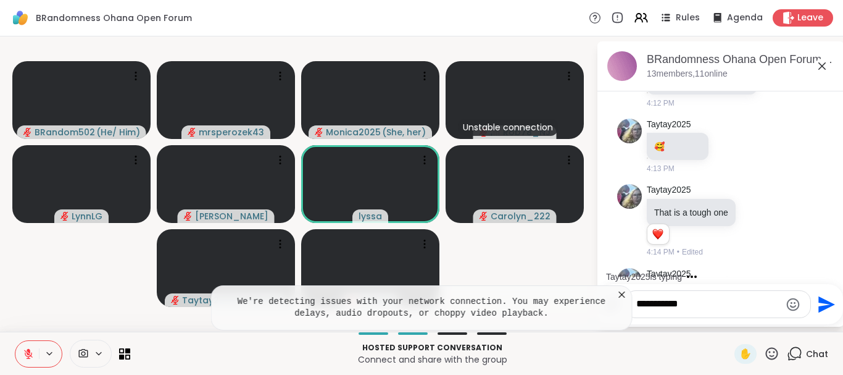
click at [28, 349] on icon at bounding box center [29, 350] width 4 height 5
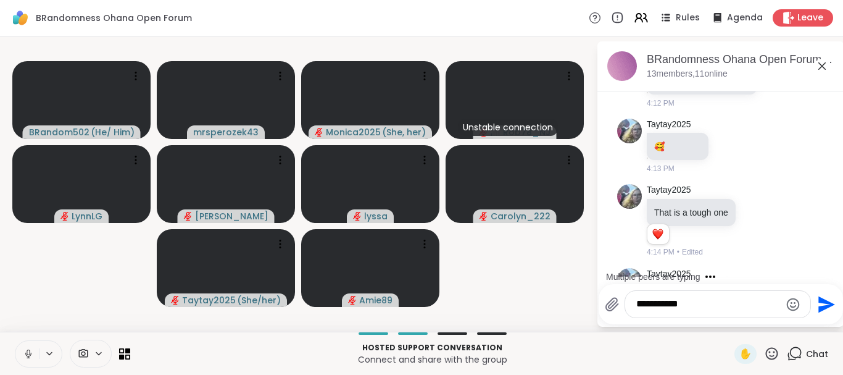
click at [25, 352] on icon at bounding box center [28, 353] width 11 height 11
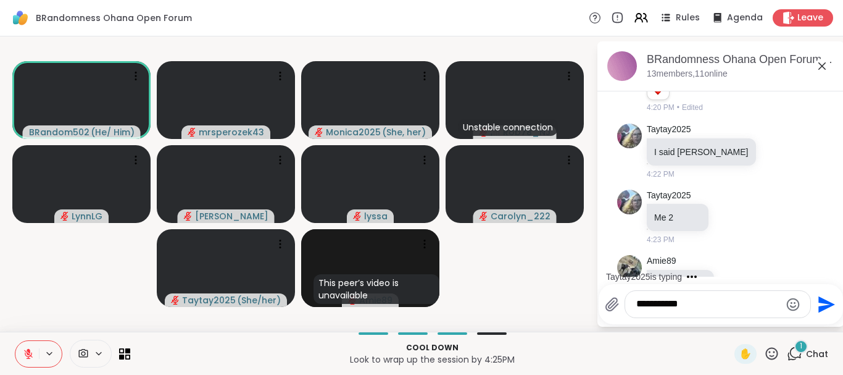
scroll to position [12389, 0]
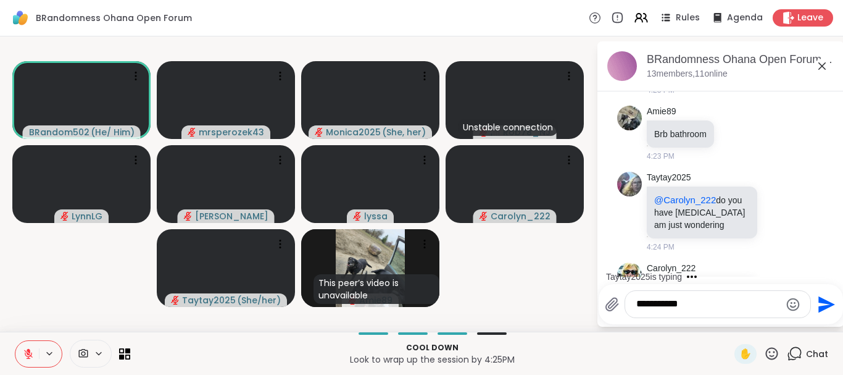
click at [28, 350] on icon at bounding box center [29, 350] width 4 height 5
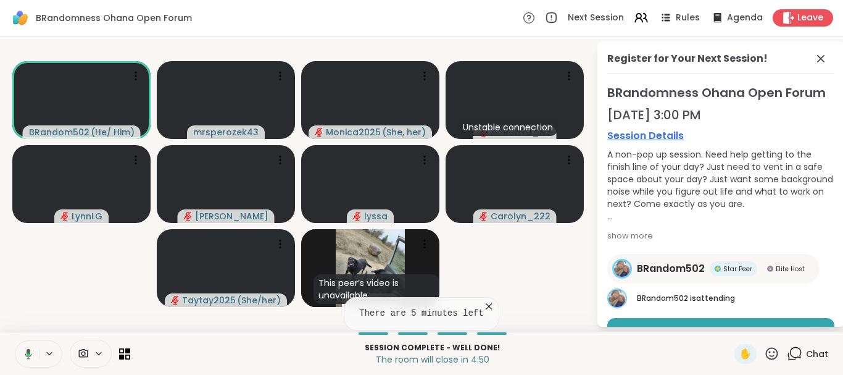
click at [26, 350] on icon at bounding box center [26, 353] width 11 height 11
click at [824, 59] on icon at bounding box center [821, 58] width 15 height 15
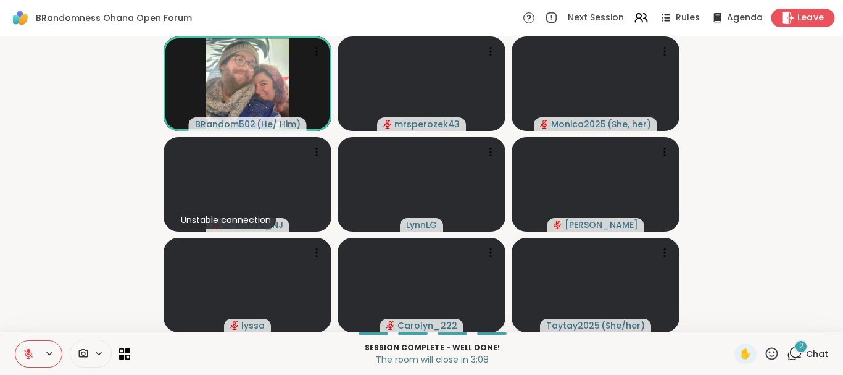
click at [794, 18] on icon at bounding box center [789, 17] width 12 height 13
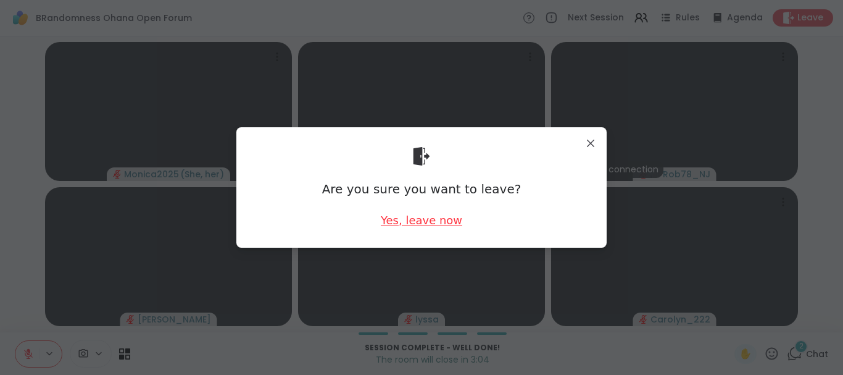
click at [393, 219] on div "Yes, leave now" at bounding box center [421, 219] width 81 height 15
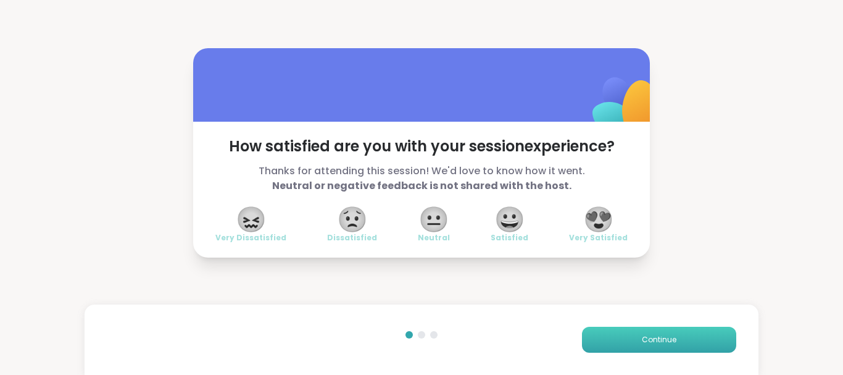
click at [659, 335] on span "Continue" at bounding box center [659, 339] width 35 height 11
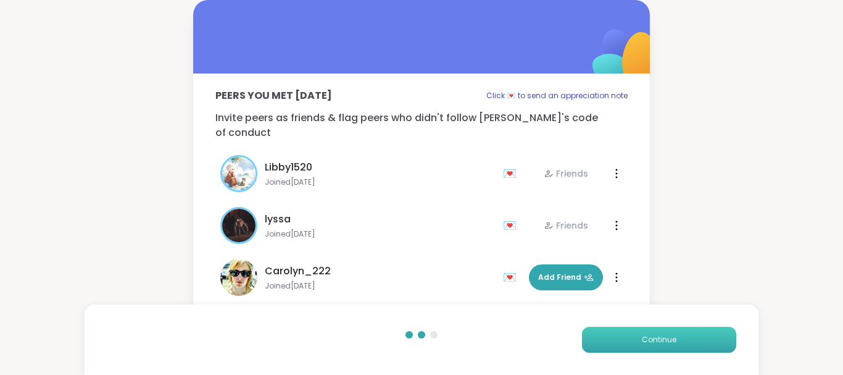
click at [659, 335] on span "Continue" at bounding box center [659, 339] width 35 height 11
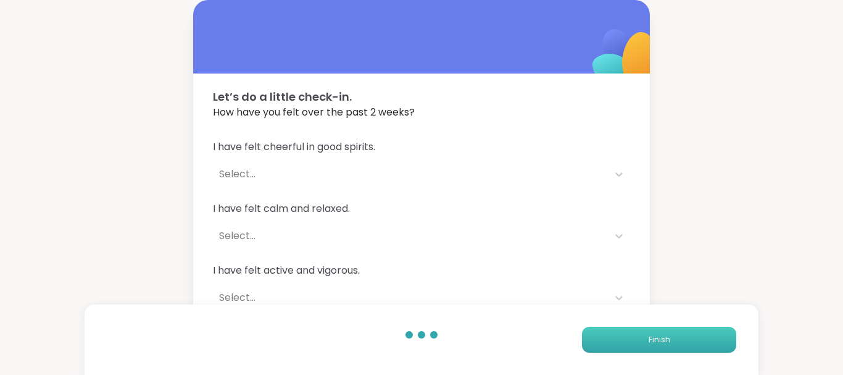
click at [659, 335] on span "Finish" at bounding box center [660, 339] width 22 height 11
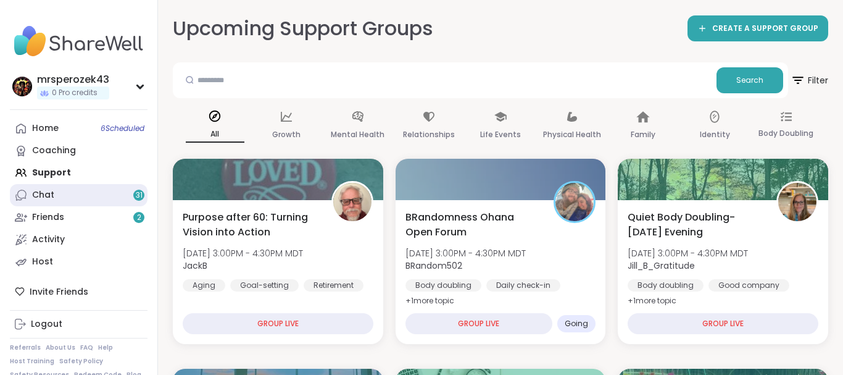
click at [53, 190] on div "Chat 31" at bounding box center [43, 195] width 22 height 12
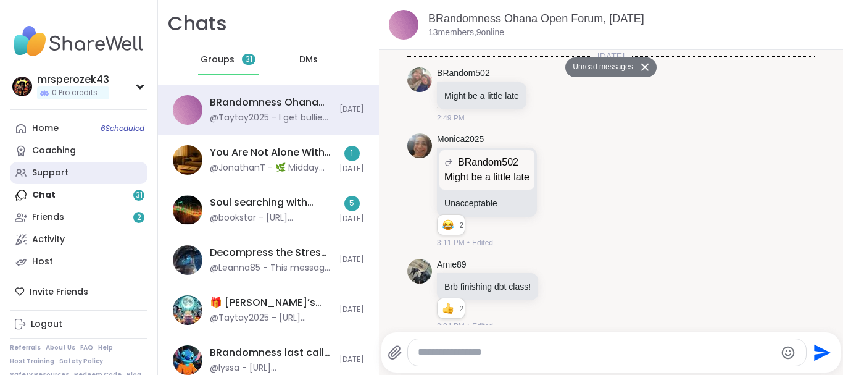
scroll to position [11794, 0]
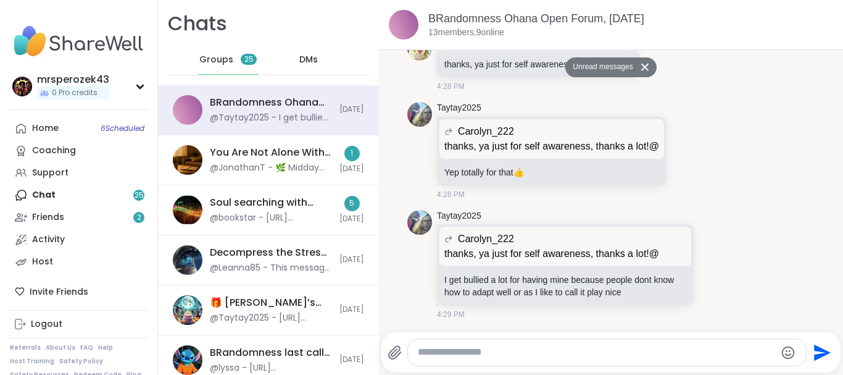
click at [645, 66] on icon at bounding box center [644, 67] width 7 height 7
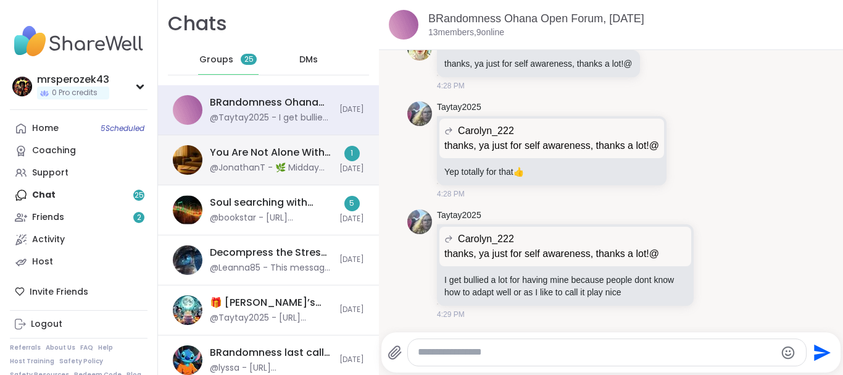
click at [270, 161] on div "You Are Not Alone With This, Oct 07 @JonathanT - 🌿 Midday Reset is here! Starti…" at bounding box center [271, 160] width 122 height 28
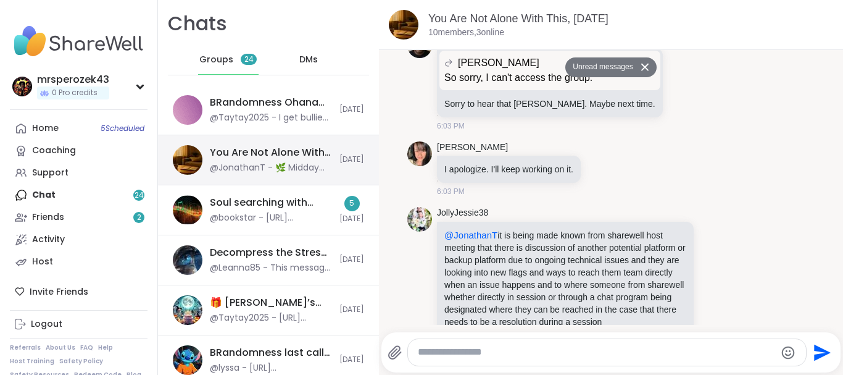
scroll to position [11812, 0]
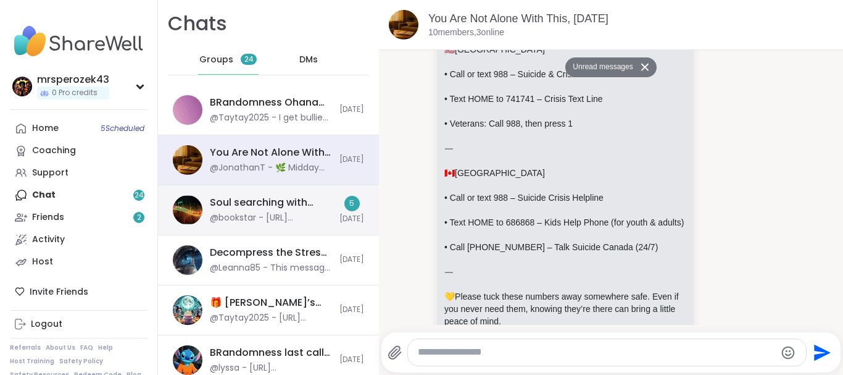
click at [264, 207] on div "Soul searching with music 🎵🎶, [DATE]" at bounding box center [271, 203] width 122 height 14
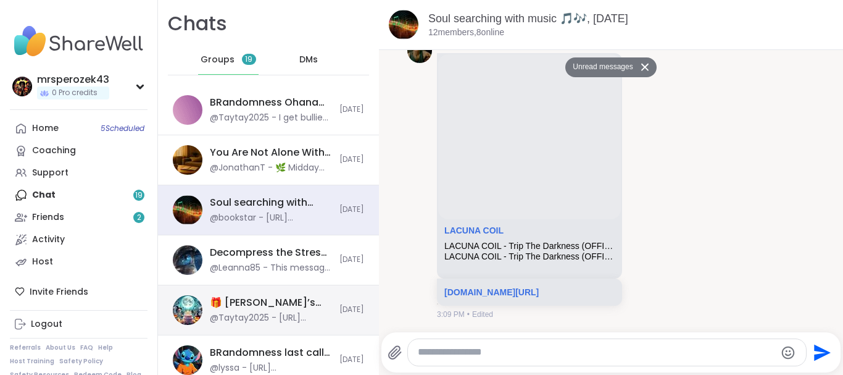
scroll to position [3985, 0]
click at [244, 311] on div "🎁 Lynette’s Spooktacular Birthday Party 🎃 , Oct 11 @Taytay2025 - https://youtu.…" at bounding box center [271, 310] width 122 height 28
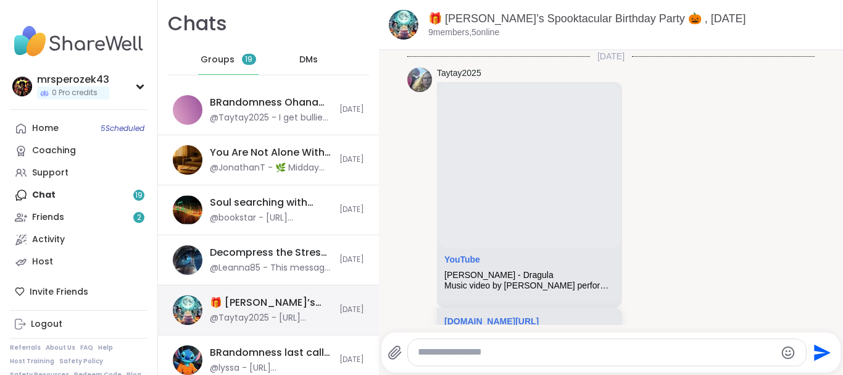
scroll to position [29, 0]
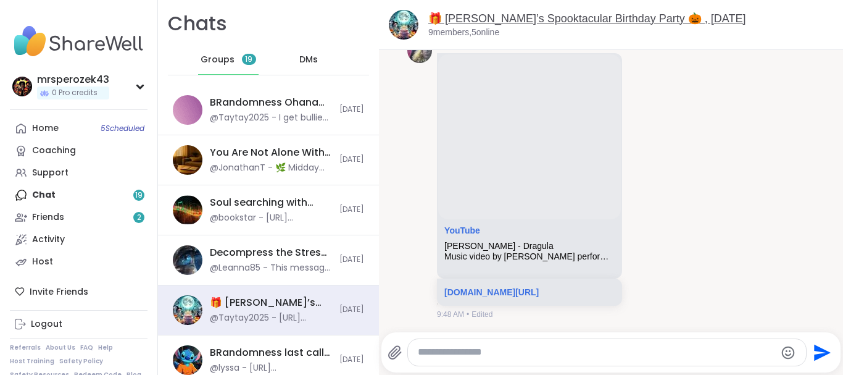
click at [509, 19] on link "🎁 Lynette’s Spooktacular Birthday Party 🎃 , Oct 11" at bounding box center [587, 18] width 318 height 12
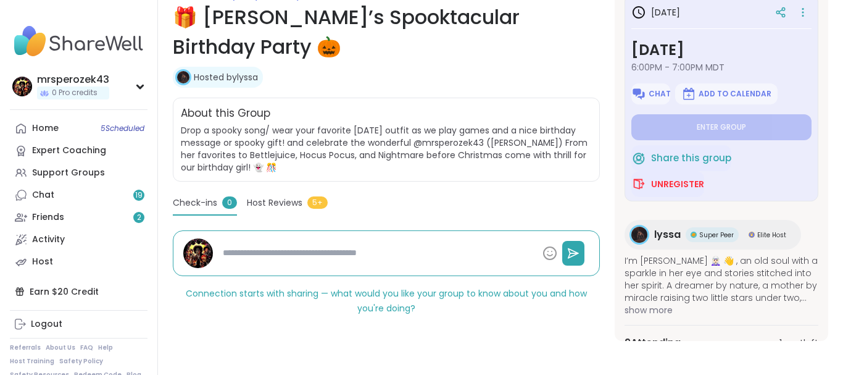
scroll to position [193, 0]
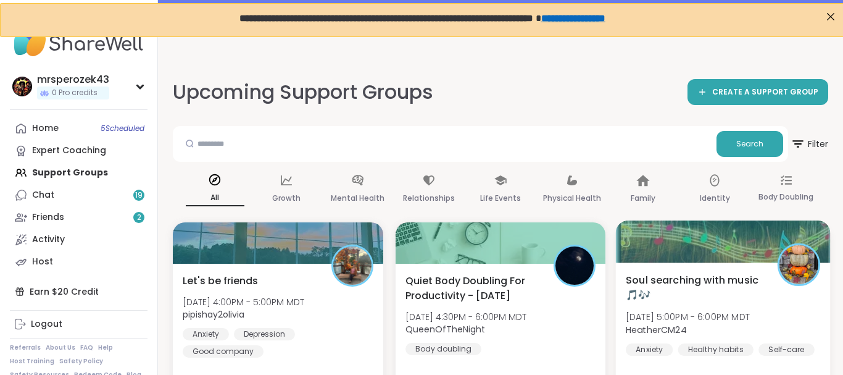
click at [676, 315] on span "[DATE] 5:00PM - 6:00PM MDT" at bounding box center [688, 317] width 124 height 12
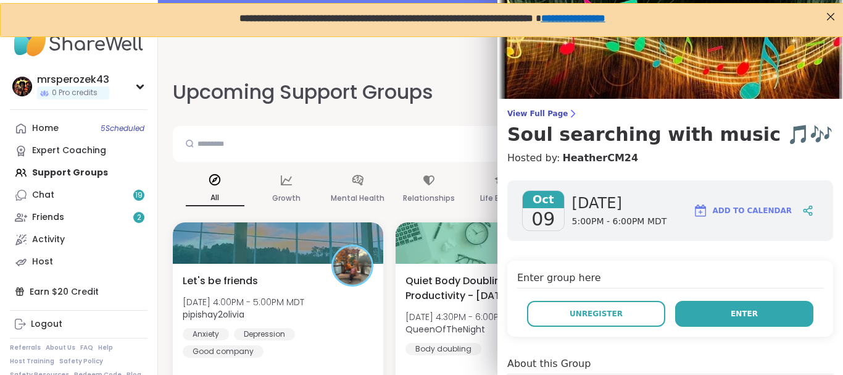
click at [703, 314] on button "Enter" at bounding box center [744, 314] width 138 height 26
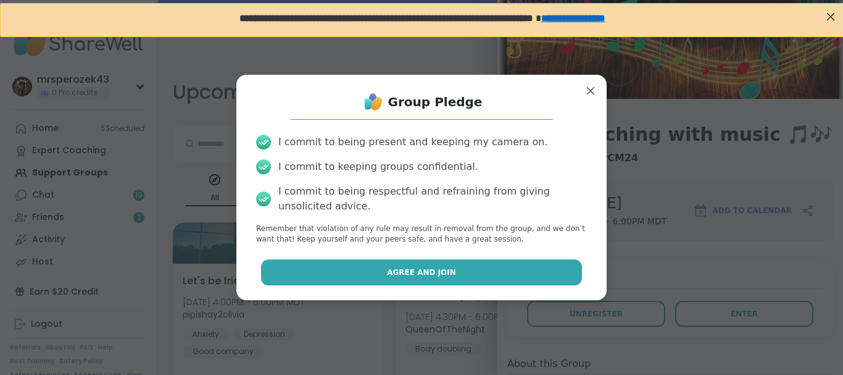
click at [414, 275] on span "Agree and Join" at bounding box center [421, 272] width 69 height 11
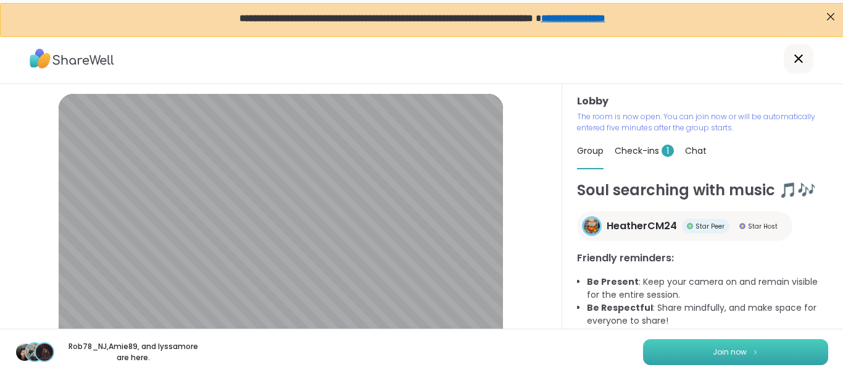
click at [662, 351] on button "Join now" at bounding box center [735, 352] width 185 height 26
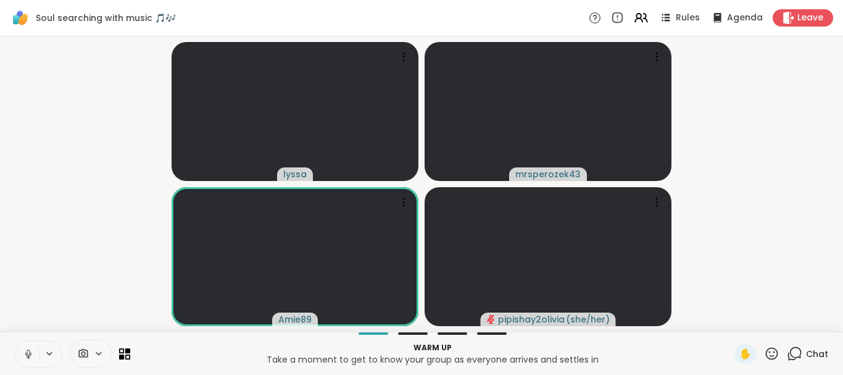
click at [25, 350] on icon at bounding box center [28, 353] width 11 height 11
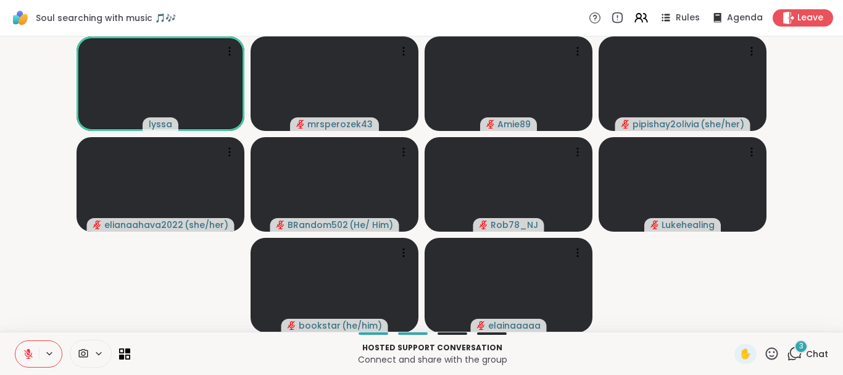
click at [798, 347] on div "3" at bounding box center [801, 347] width 14 height 14
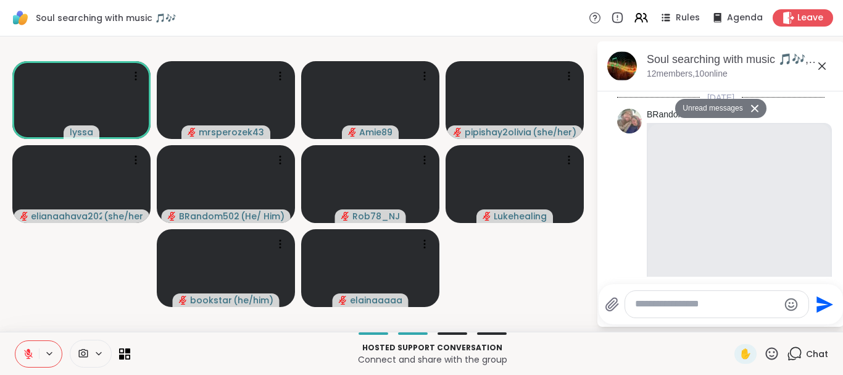
scroll to position [5392, 0]
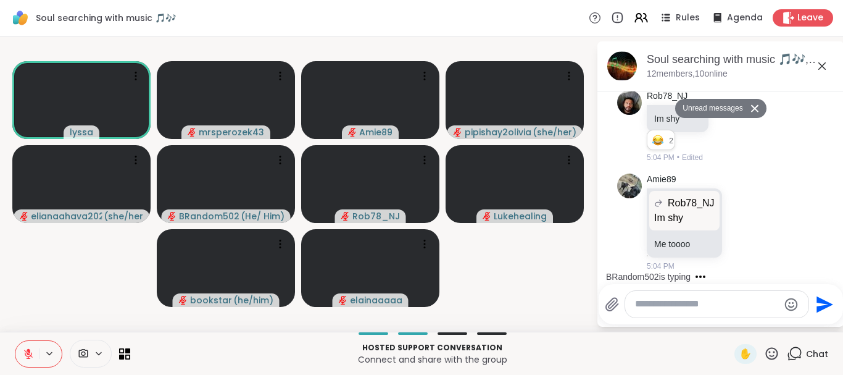
click at [822, 67] on icon at bounding box center [822, 65] width 7 height 7
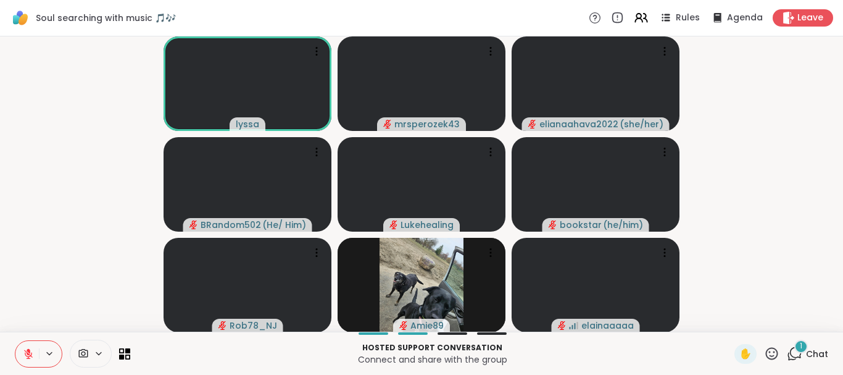
click at [795, 344] on div "1 Chat" at bounding box center [807, 354] width 41 height 20
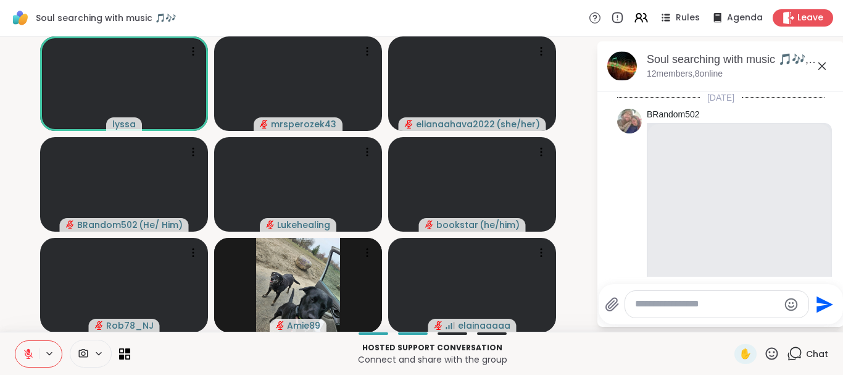
scroll to position [7022, 0]
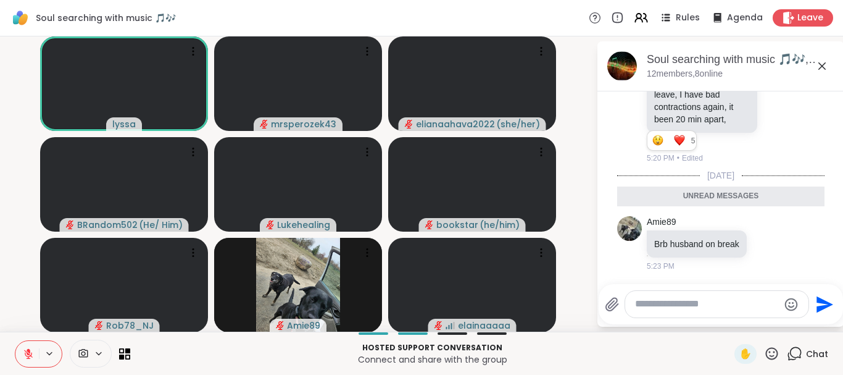
click at [820, 65] on icon at bounding box center [822, 65] width 7 height 7
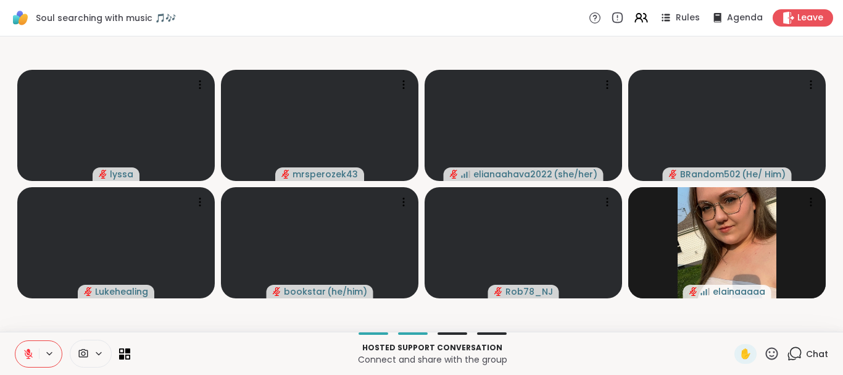
click at [798, 349] on icon at bounding box center [794, 353] width 15 height 15
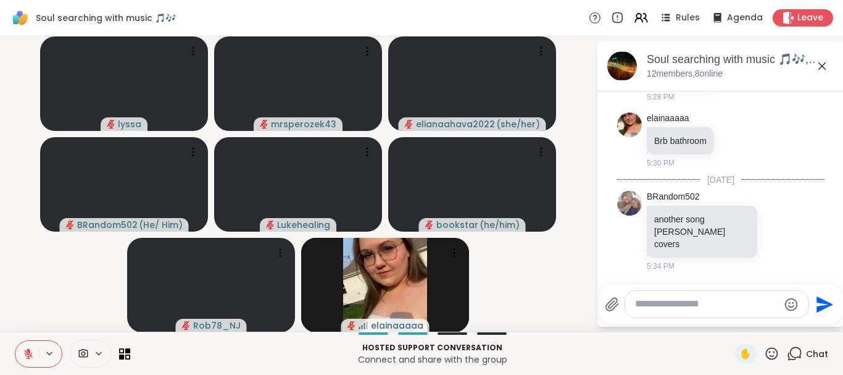
scroll to position [7202, 0]
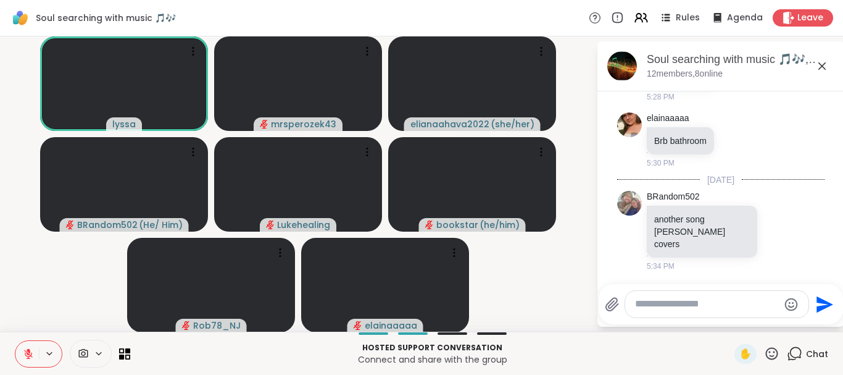
click at [28, 351] on icon at bounding box center [29, 350] width 4 height 5
click at [26, 349] on icon at bounding box center [28, 353] width 11 height 11
type textarea "***"
click at [822, 303] on icon "Send" at bounding box center [827, 304] width 17 height 17
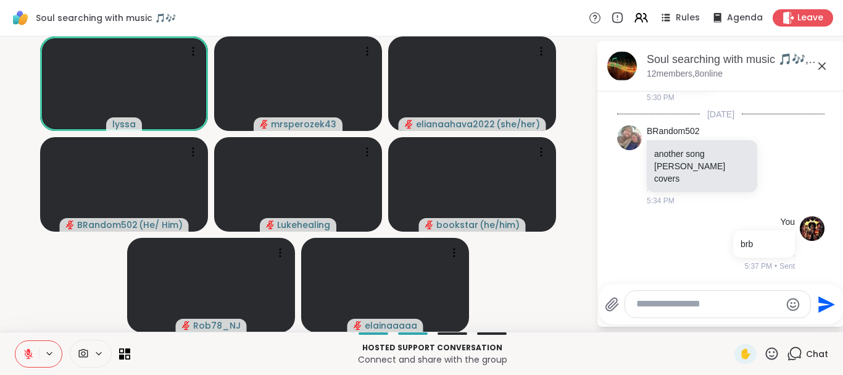
scroll to position [7268, 0]
click at [821, 64] on icon at bounding box center [822, 65] width 7 height 7
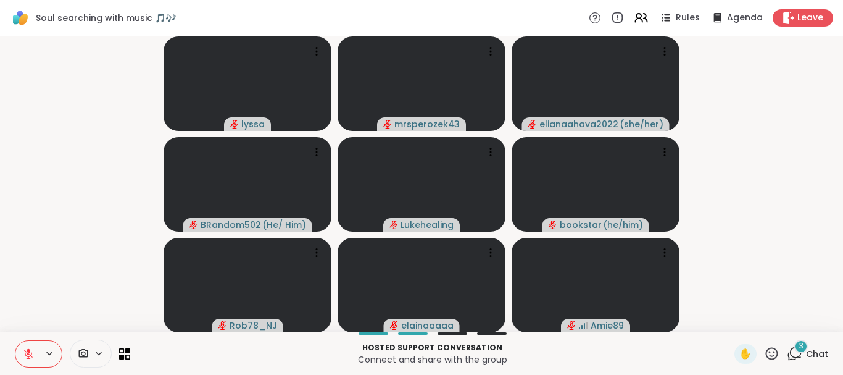
click at [767, 349] on icon at bounding box center [771, 353] width 15 height 15
click at [730, 317] on span "❤️" at bounding box center [736, 321] width 12 height 15
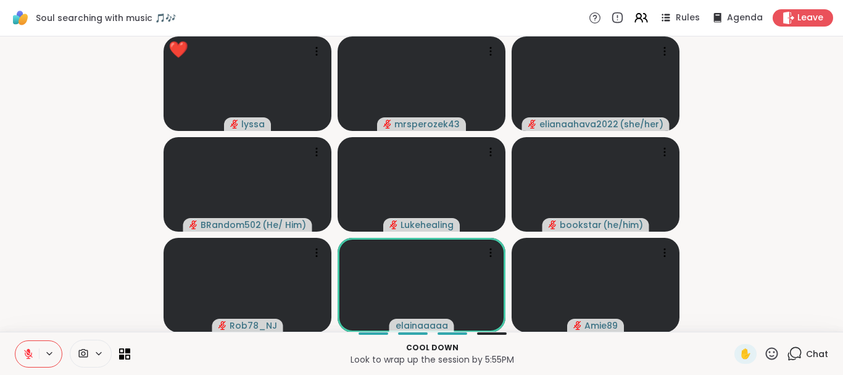
click at [793, 345] on div "Chat" at bounding box center [807, 354] width 41 height 20
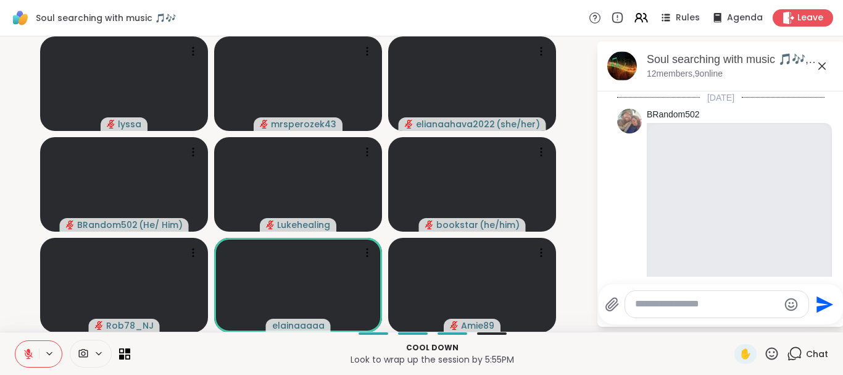
scroll to position [7991, 0]
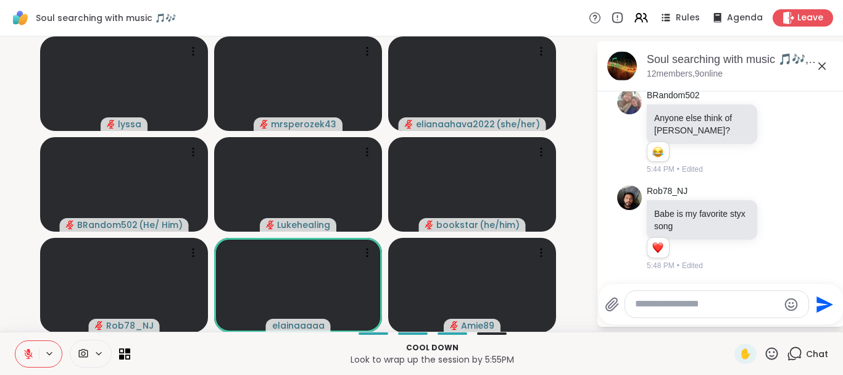
click at [677, 309] on textarea "Type your message" at bounding box center [707, 304] width 144 height 13
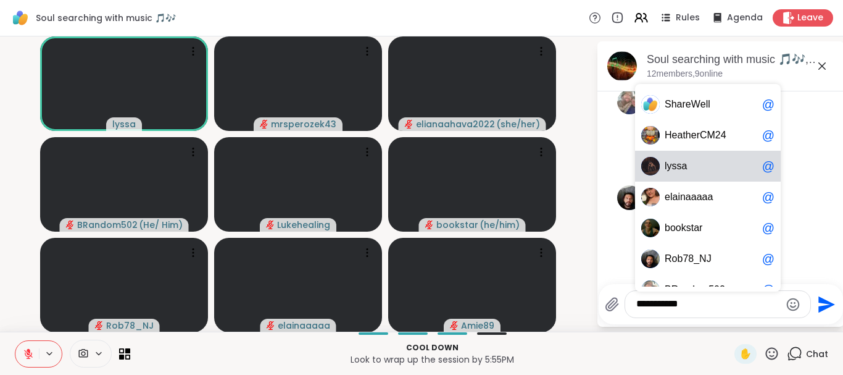
click at [670, 165] on span "y" at bounding box center [669, 166] width 5 height 12
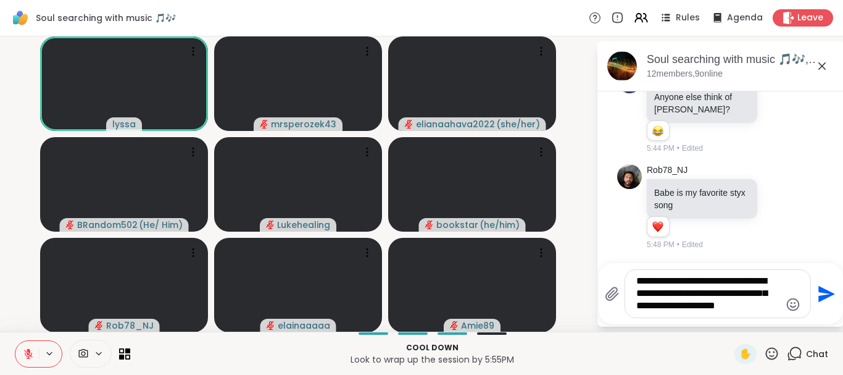
type textarea "**********"
click at [825, 294] on icon "Send" at bounding box center [825, 294] width 20 height 20
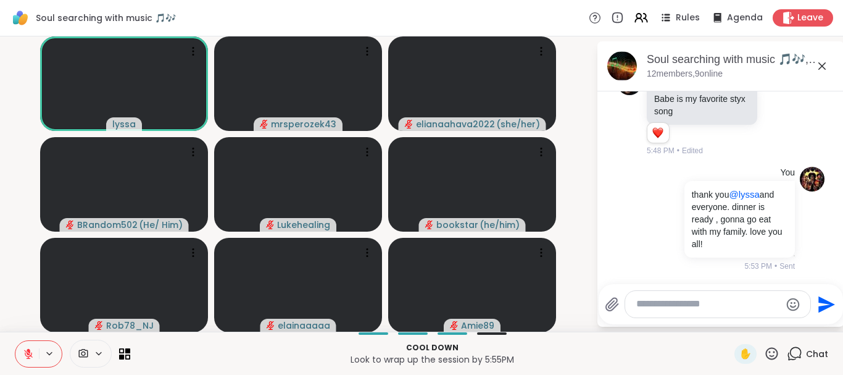
scroll to position [8094, 0]
click at [798, 14] on div "Leave" at bounding box center [804, 18] width 64 height 18
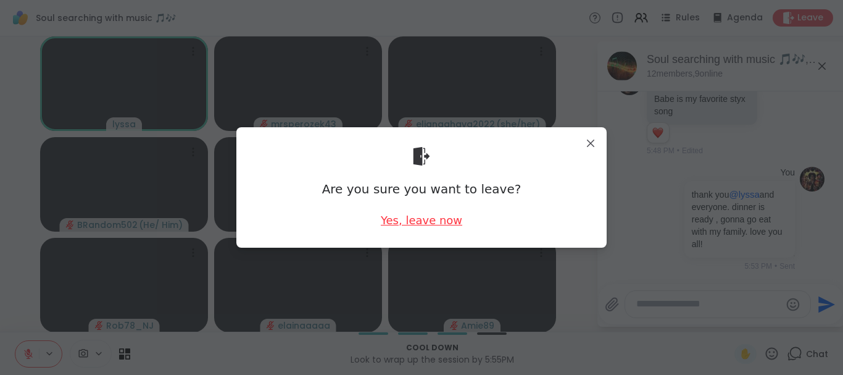
click at [391, 221] on div "Yes, leave now" at bounding box center [421, 219] width 81 height 15
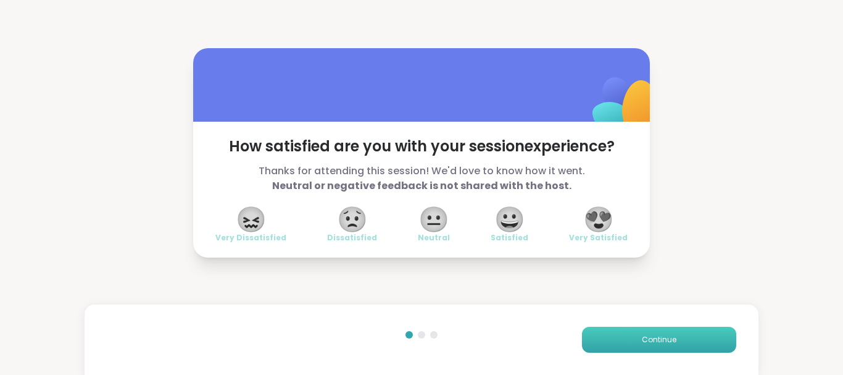
click at [609, 342] on button "Continue" at bounding box center [659, 340] width 154 height 26
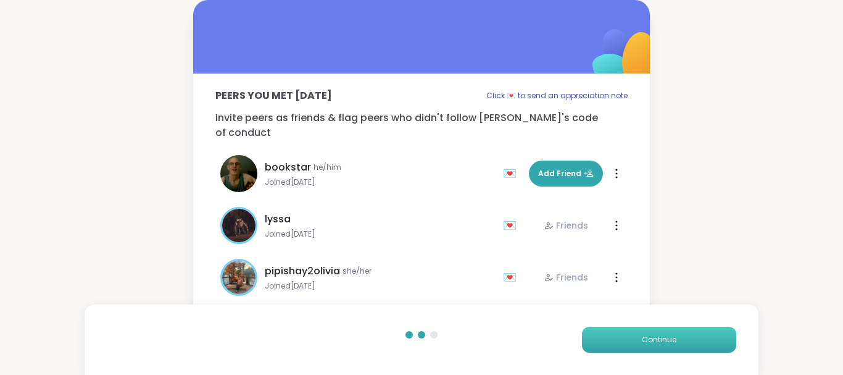
click at [609, 342] on button "Continue" at bounding box center [659, 340] width 154 height 26
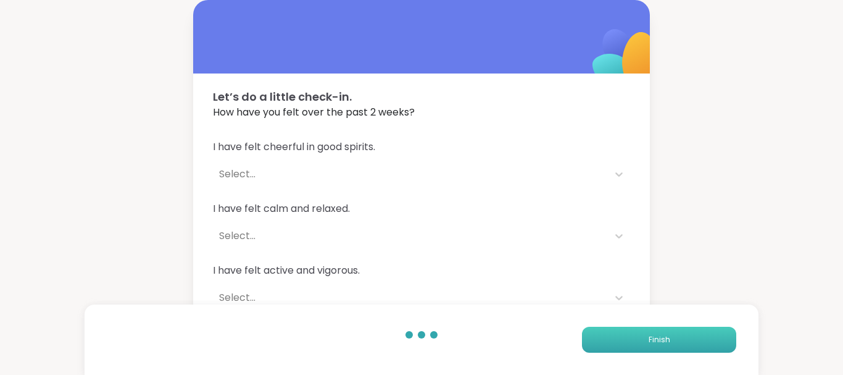
click at [609, 342] on button "Finish" at bounding box center [659, 340] width 154 height 26
